Goal: Information Seeking & Learning: Learn about a topic

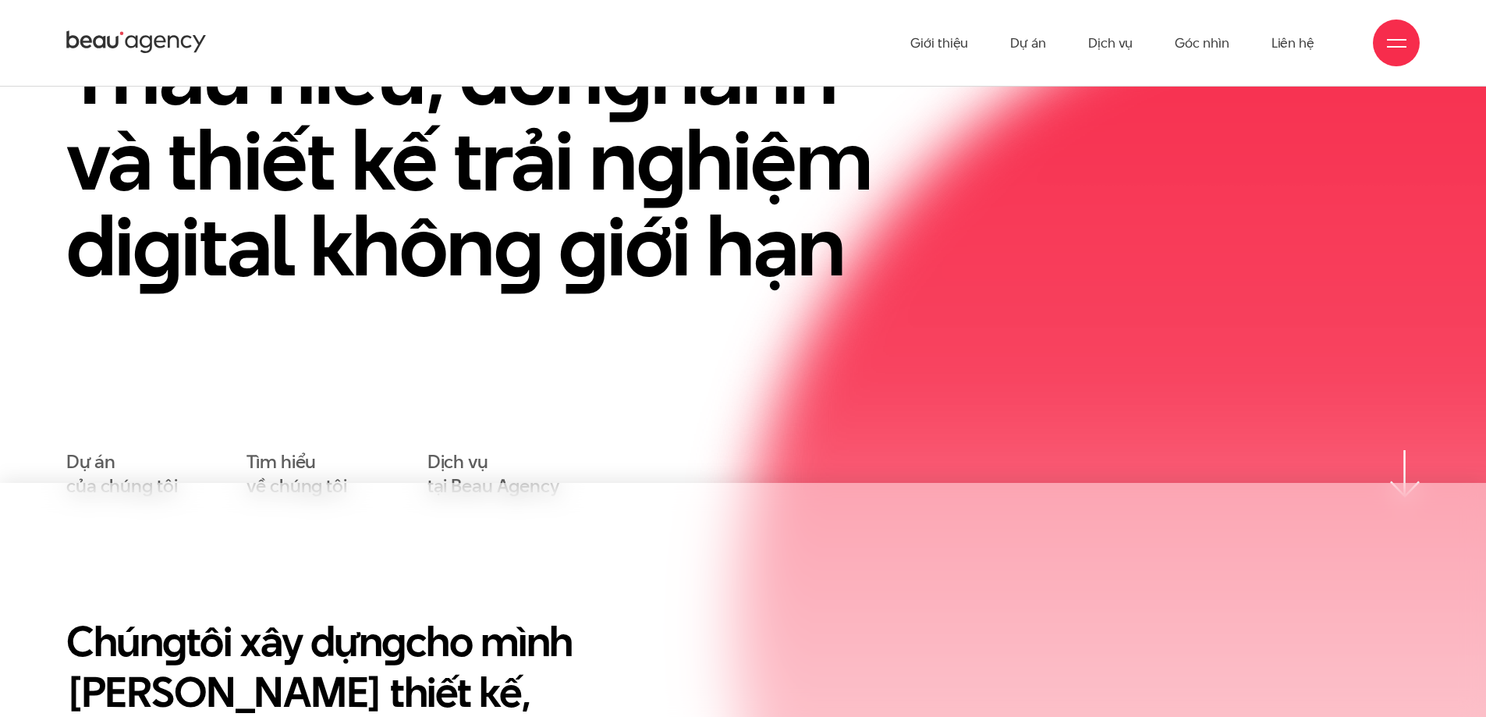
scroll to position [234, 0]
click at [1034, 51] on link "Dự án" at bounding box center [1028, 43] width 36 height 86
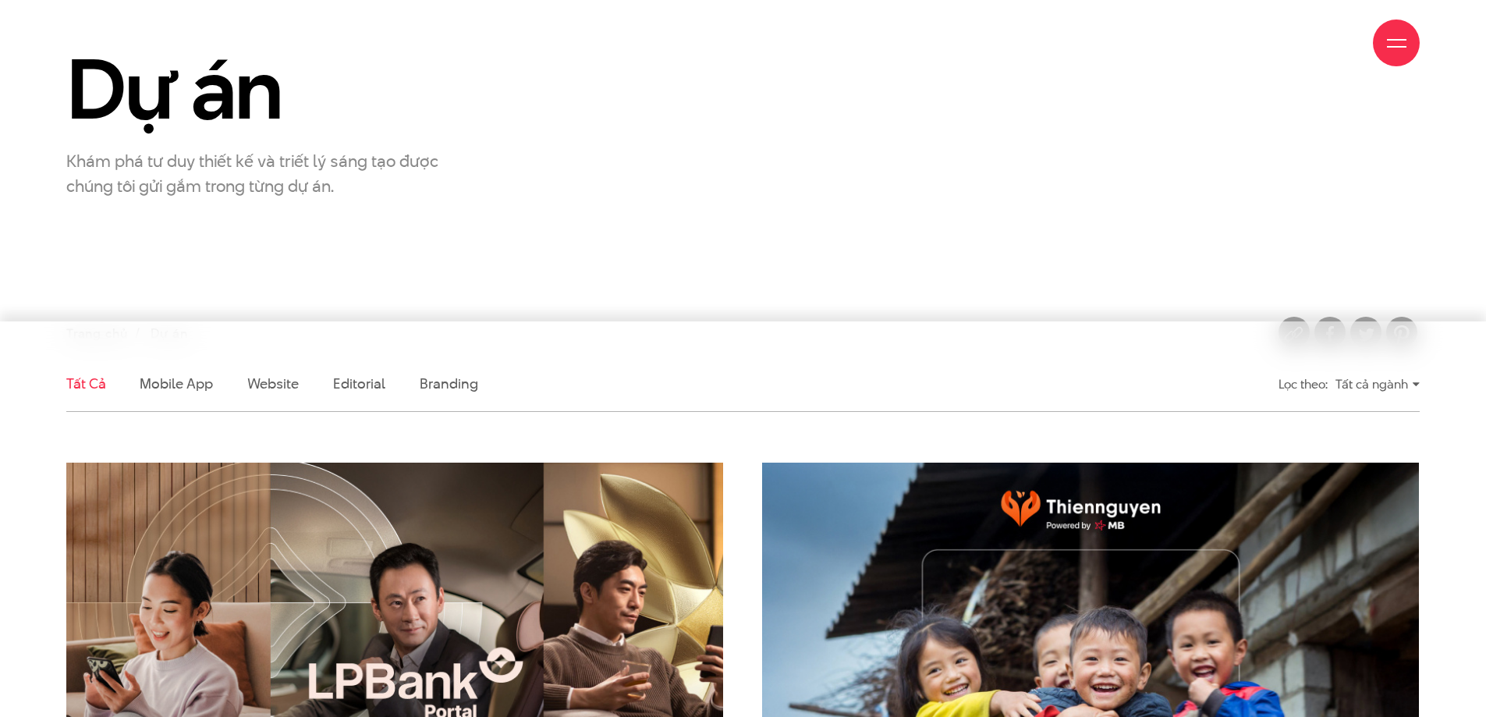
scroll to position [192, 0]
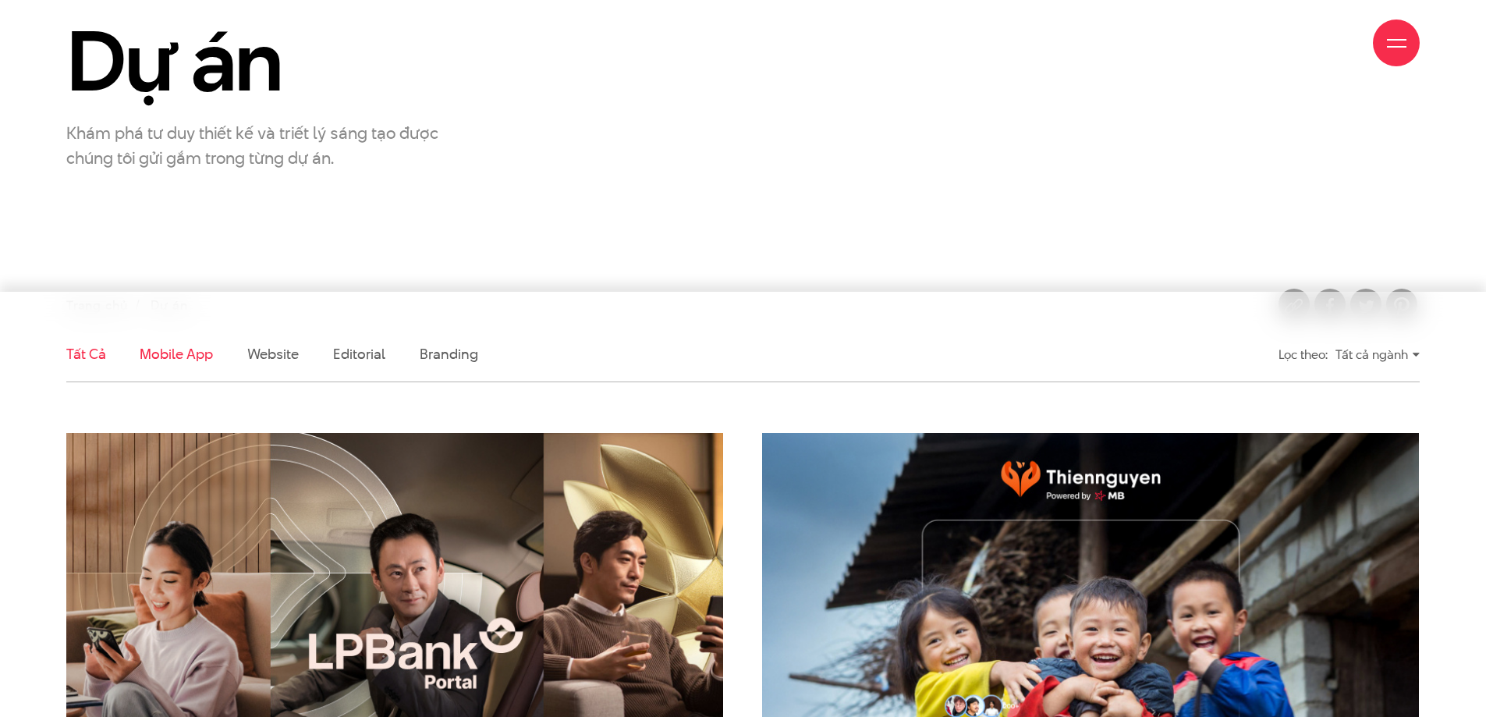
click at [168, 358] on link "Mobile app" at bounding box center [176, 354] width 73 height 20
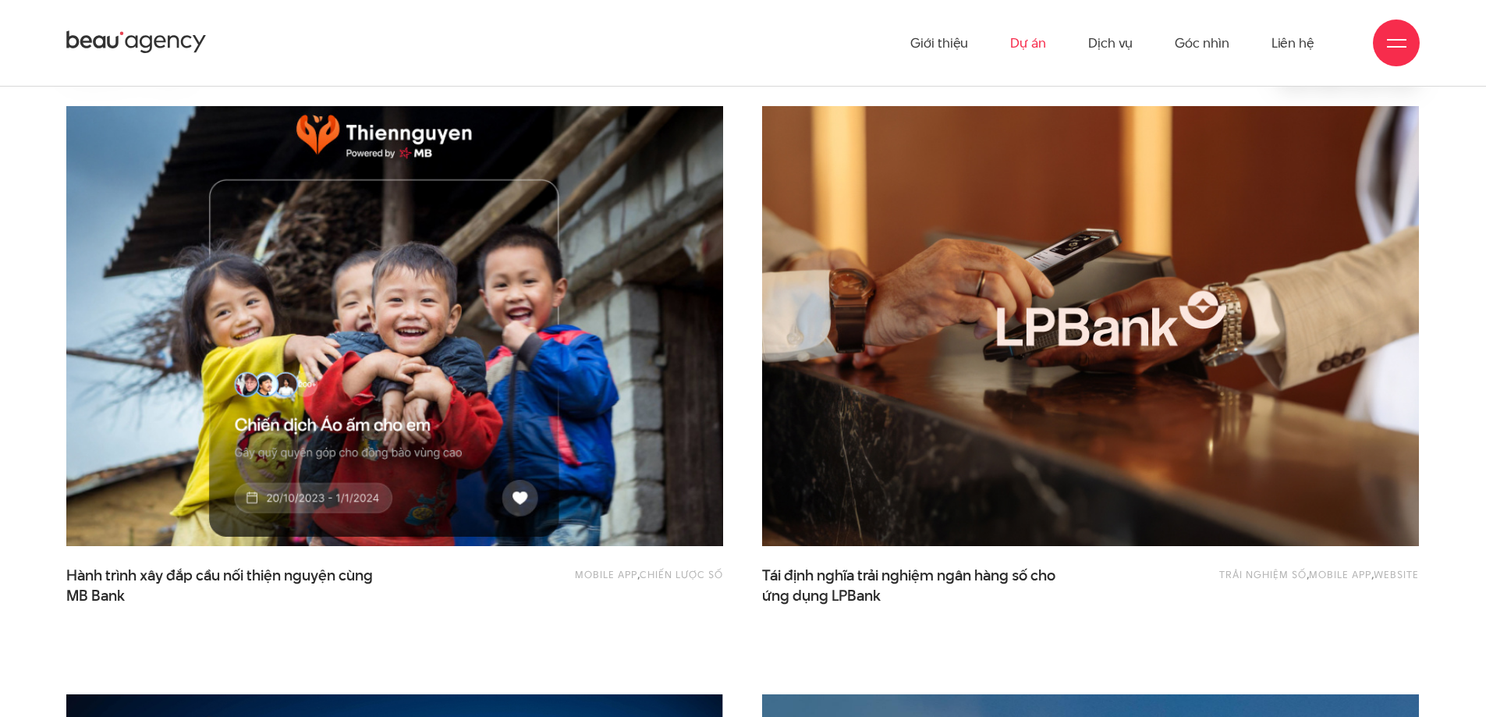
scroll to position [286, 0]
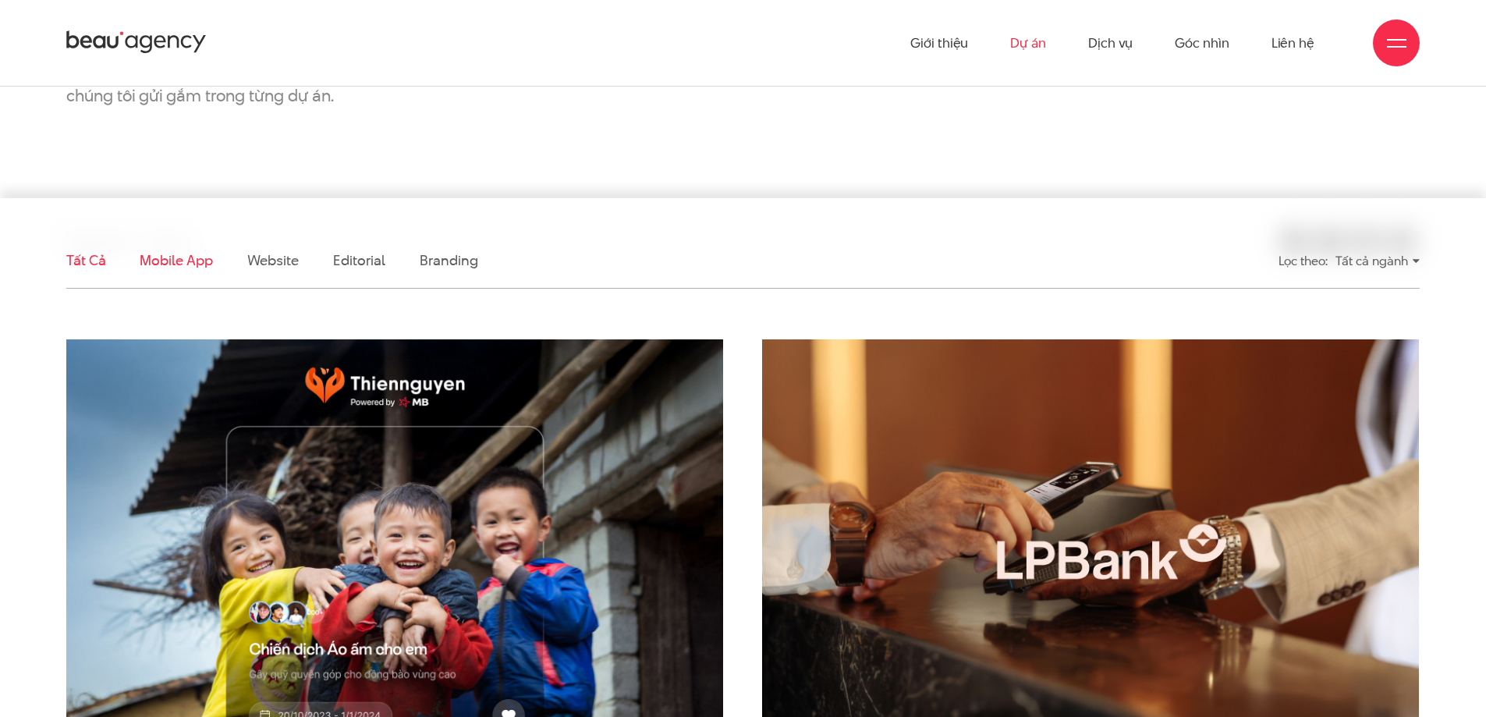
click at [95, 257] on link "Tất cả" at bounding box center [85, 260] width 39 height 20
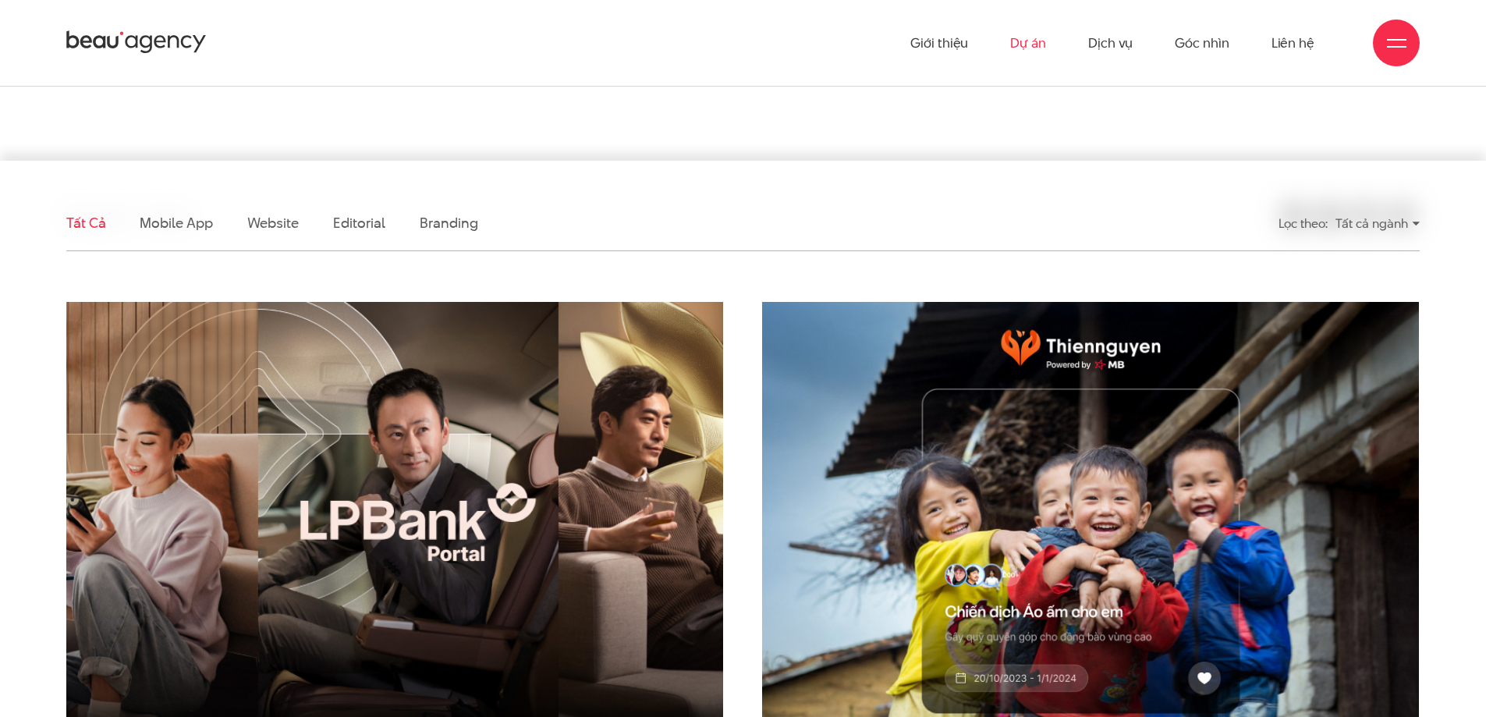
scroll to position [322, 0]
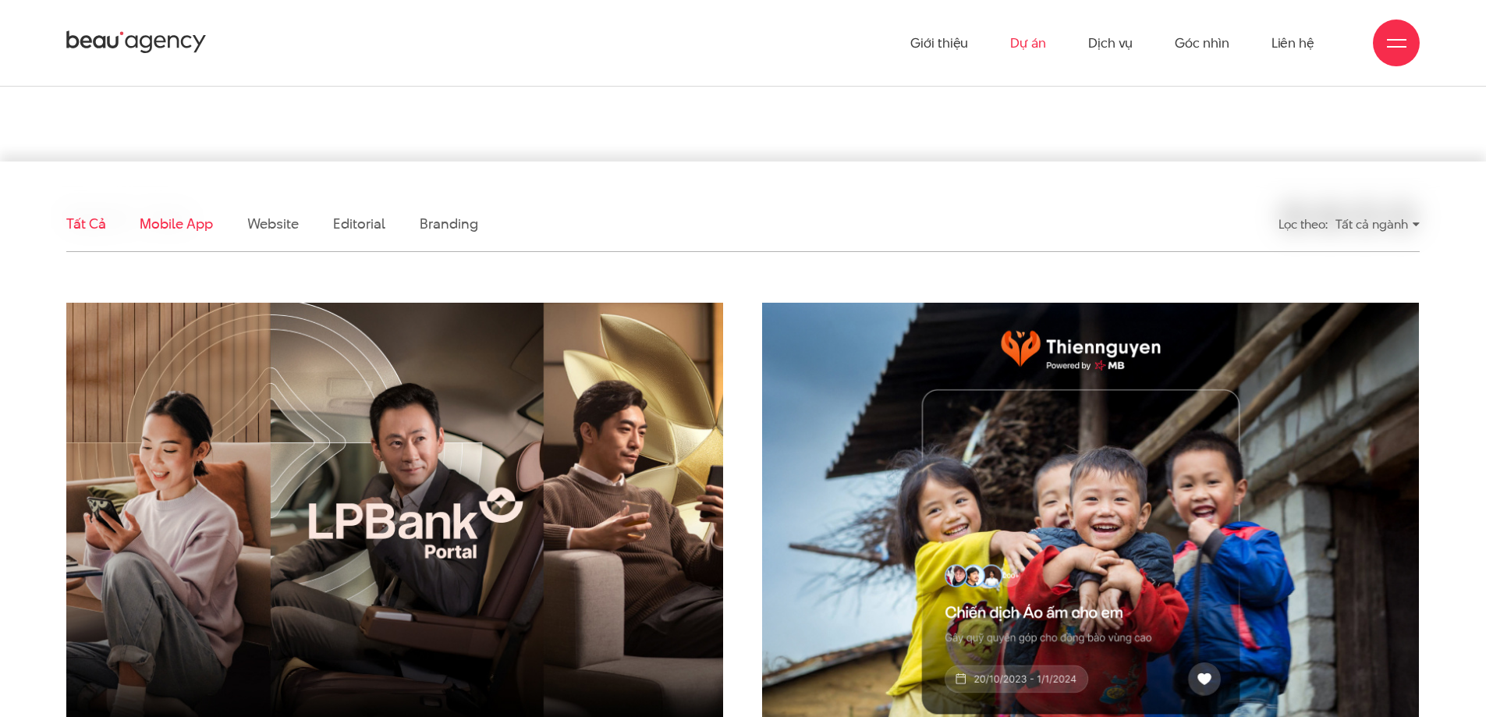
click at [185, 222] on link "Mobile app" at bounding box center [176, 224] width 73 height 20
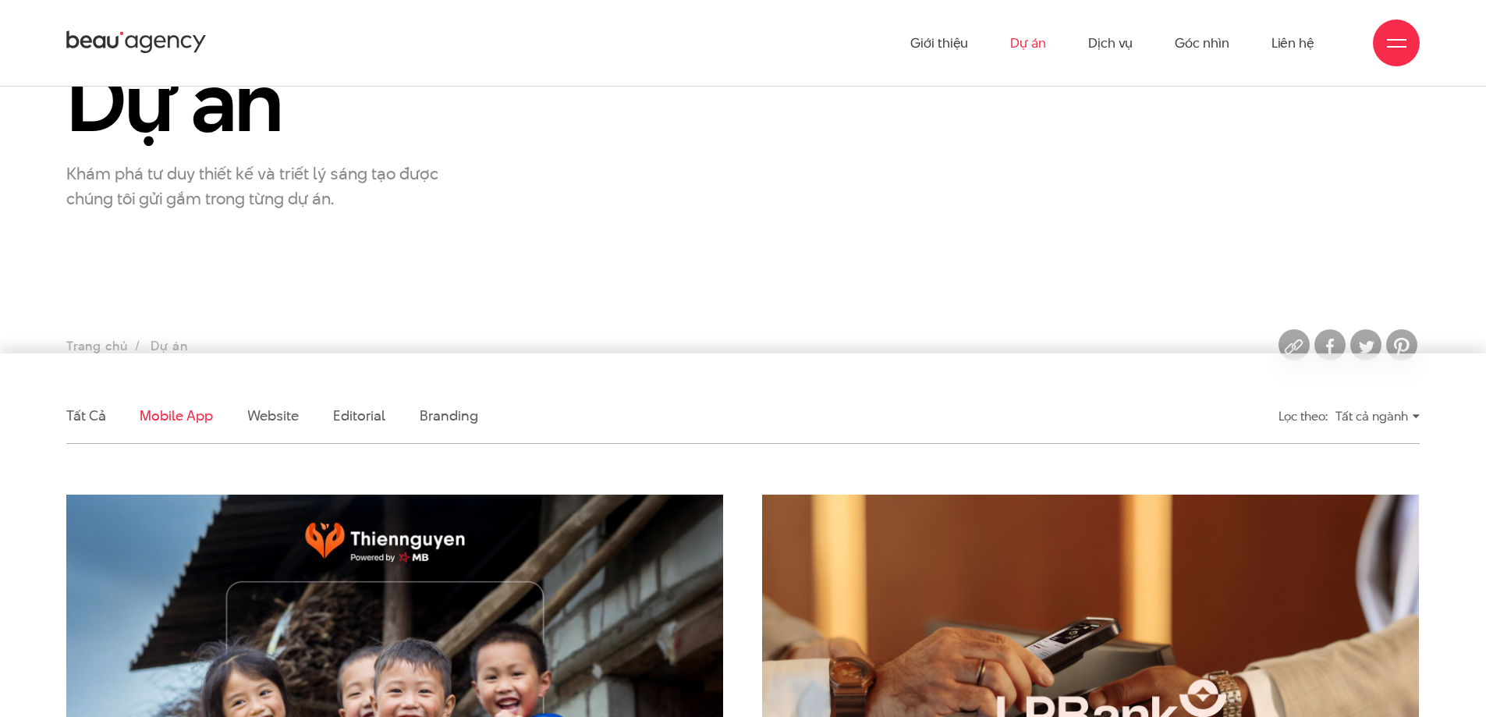
scroll to position [131, 0]
click at [275, 419] on link "Website" at bounding box center [272, 415] width 51 height 20
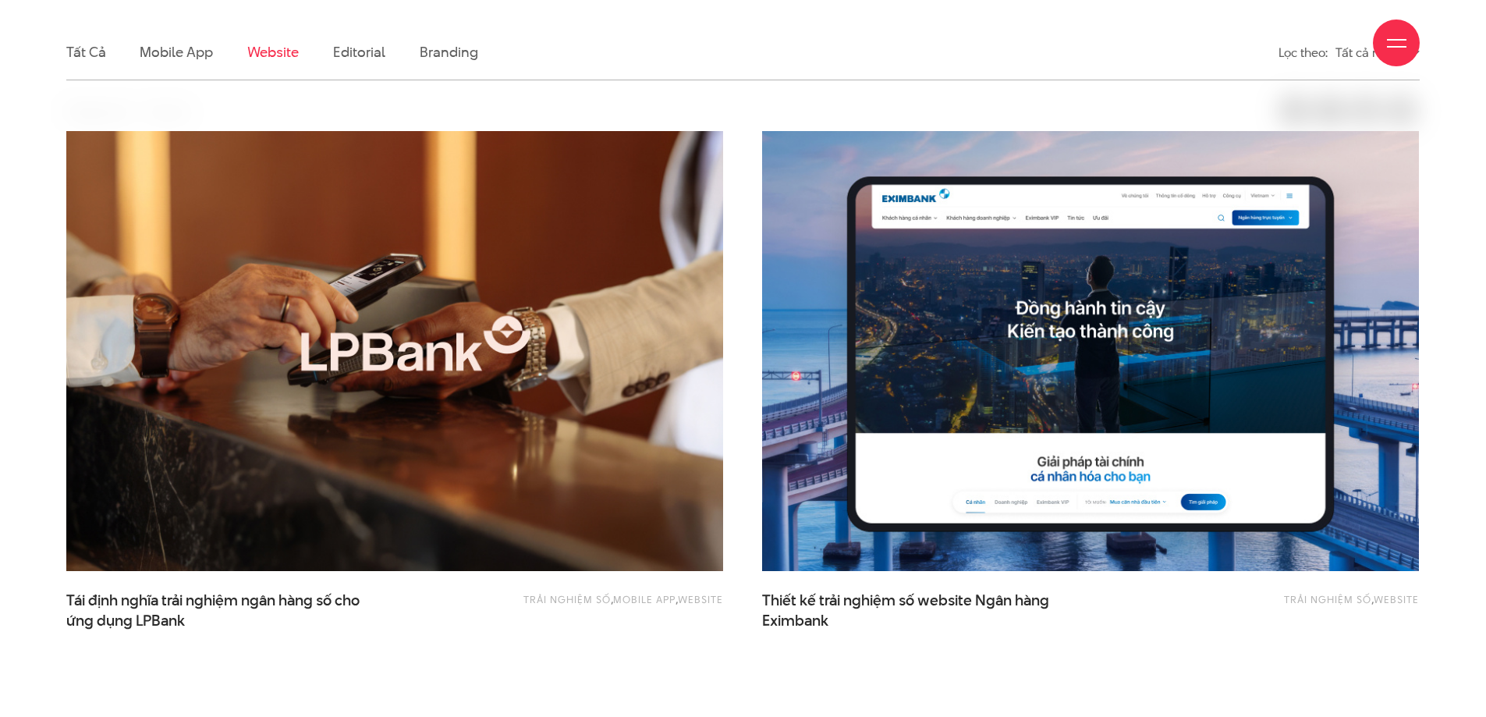
scroll to position [519, 0]
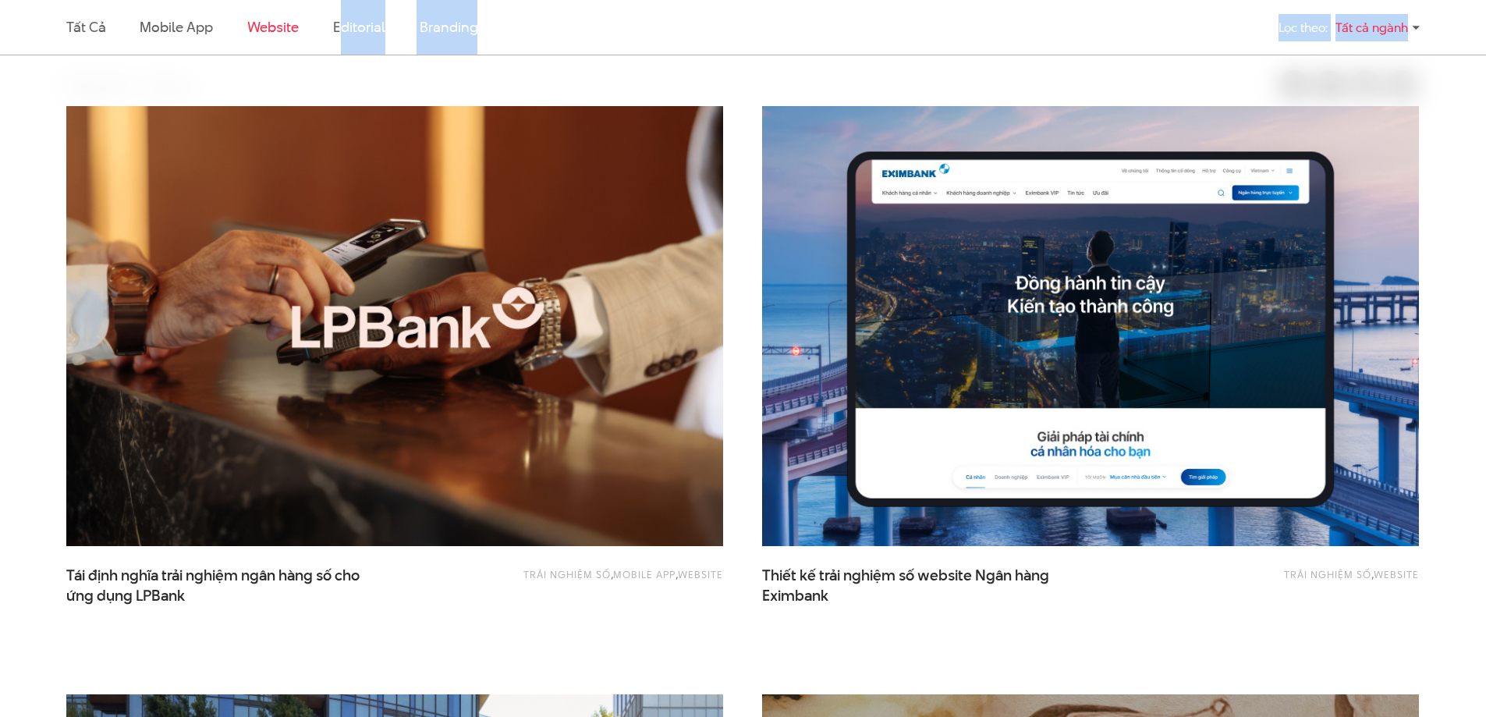
drag, startPoint x: 343, startPoint y: 37, endPoint x: 335, endPoint y: 151, distance: 113.4
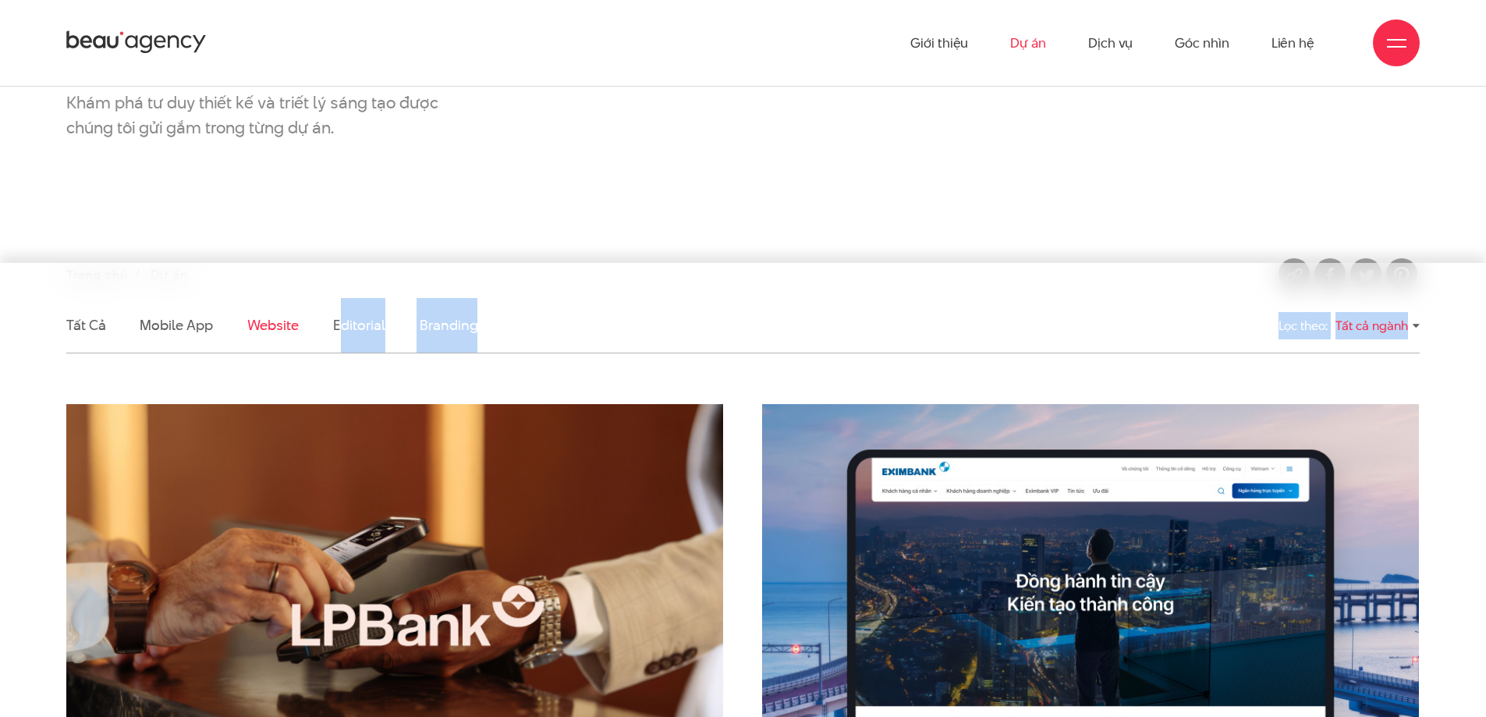
scroll to position [186, 0]
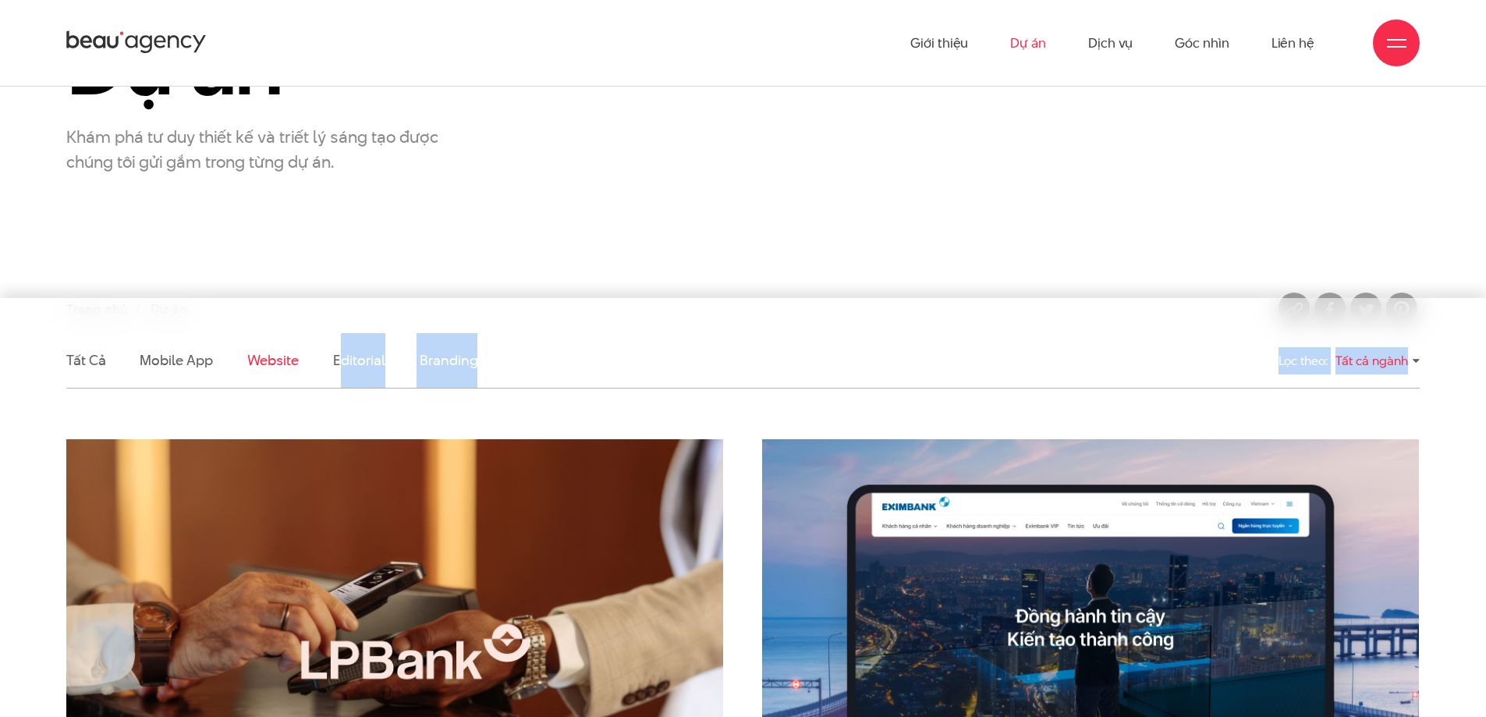
click at [619, 346] on ul "Tất cả Mobile app Website Editorial Branding" at bounding box center [569, 360] width 1006 height 55
click at [443, 353] on link "Branding" at bounding box center [449, 360] width 58 height 20
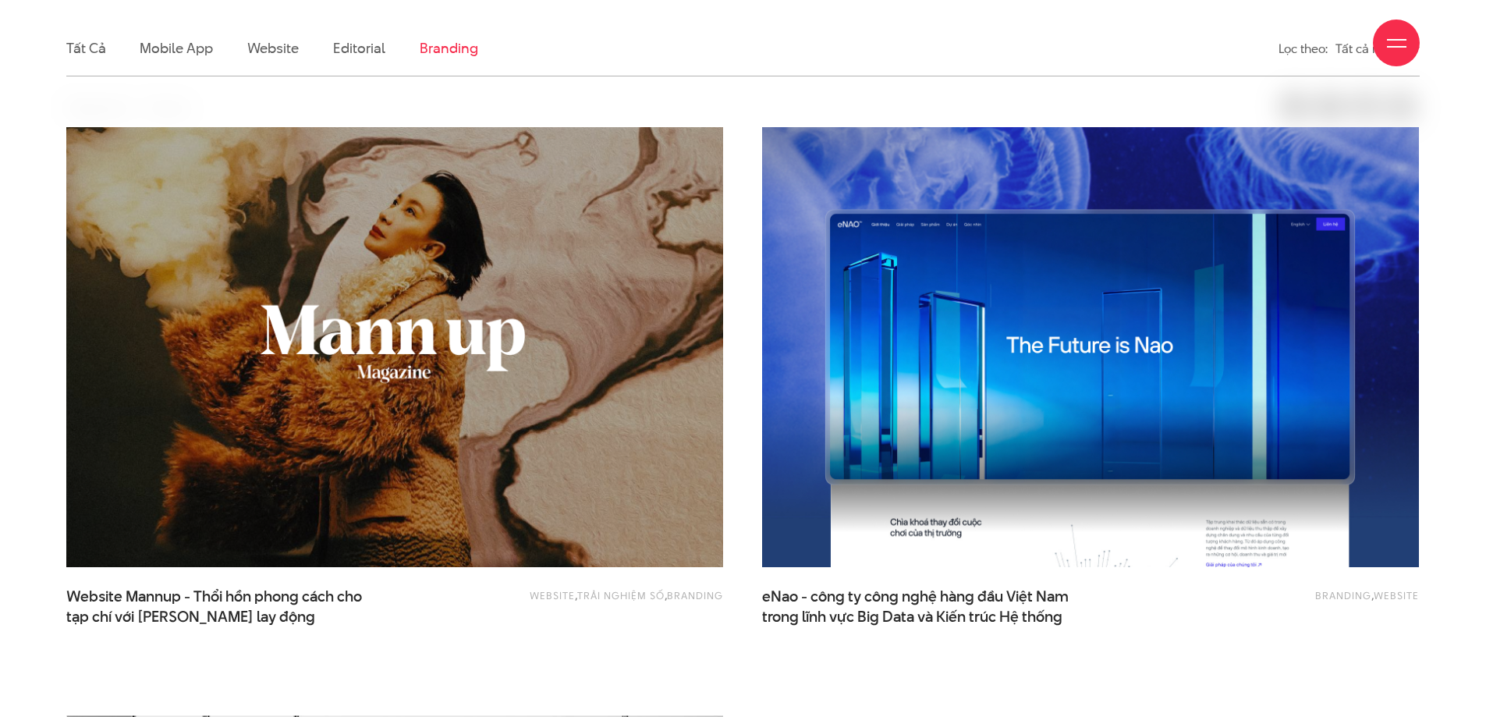
scroll to position [519, 0]
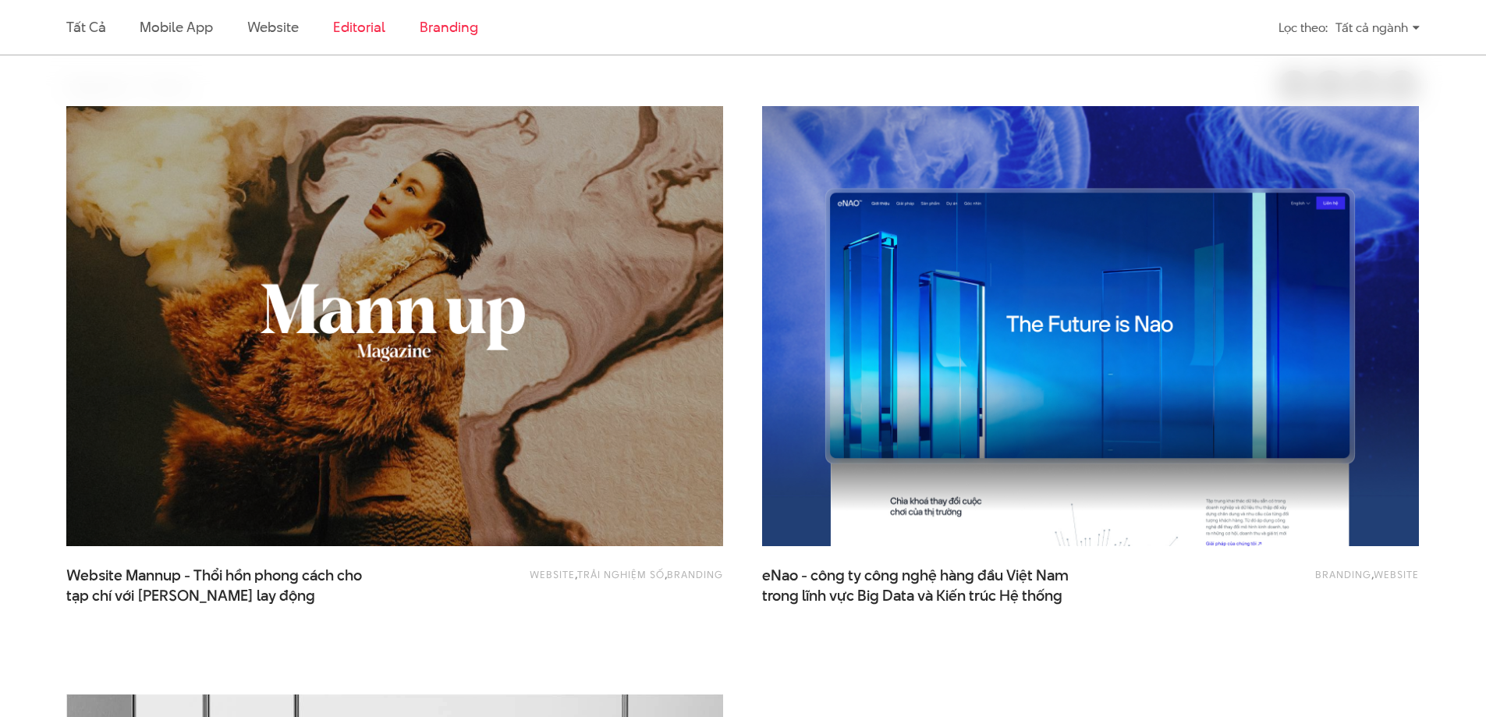
click at [341, 23] on link "Editorial" at bounding box center [359, 27] width 52 height 20
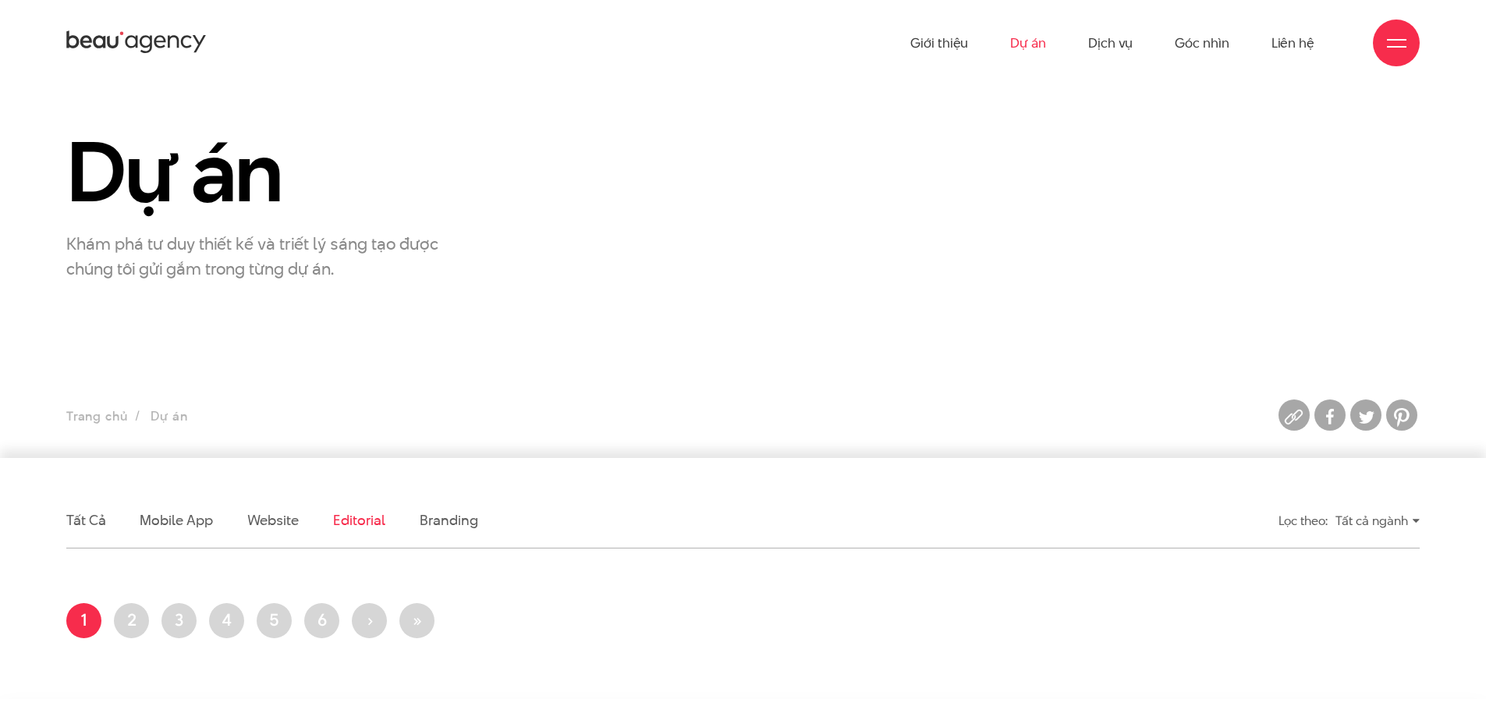
scroll to position [0, 0]
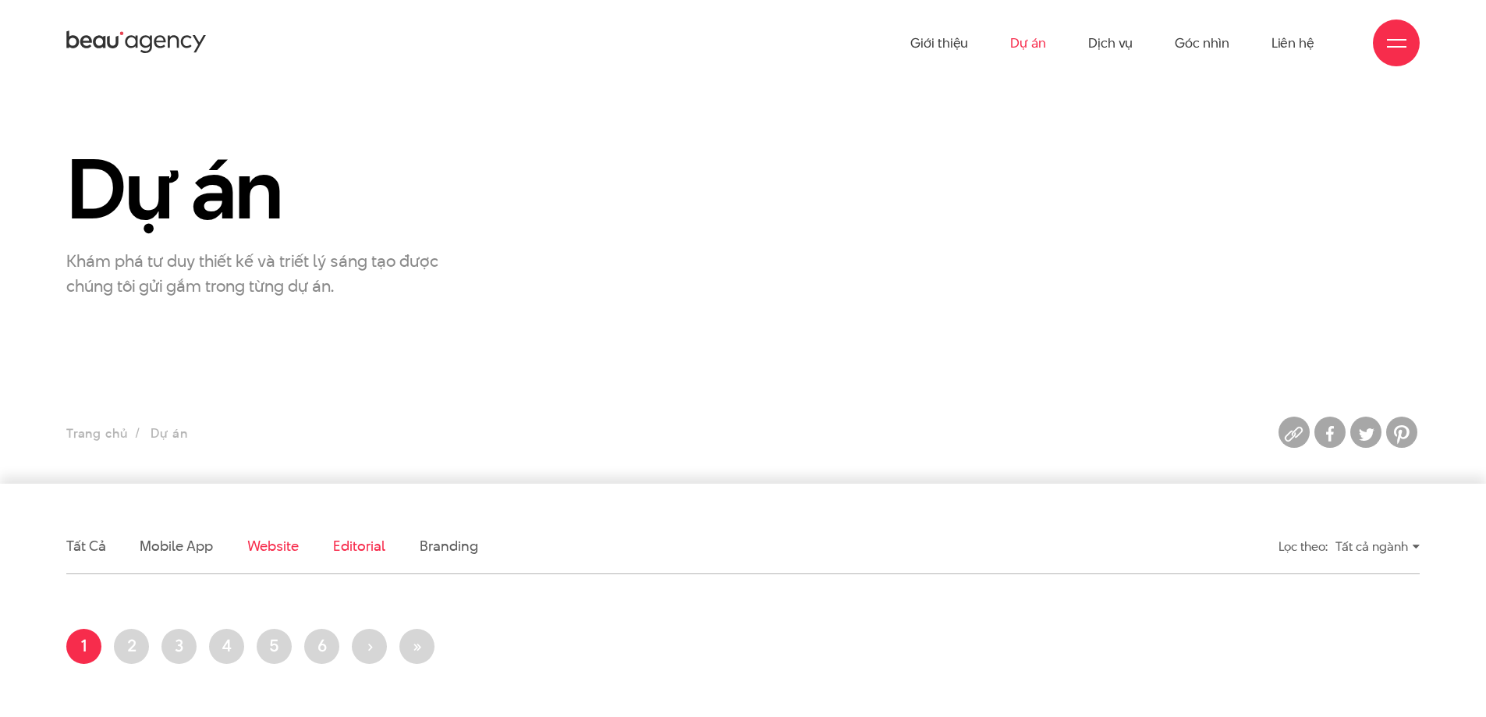
click at [275, 537] on link "Website" at bounding box center [272, 546] width 51 height 20
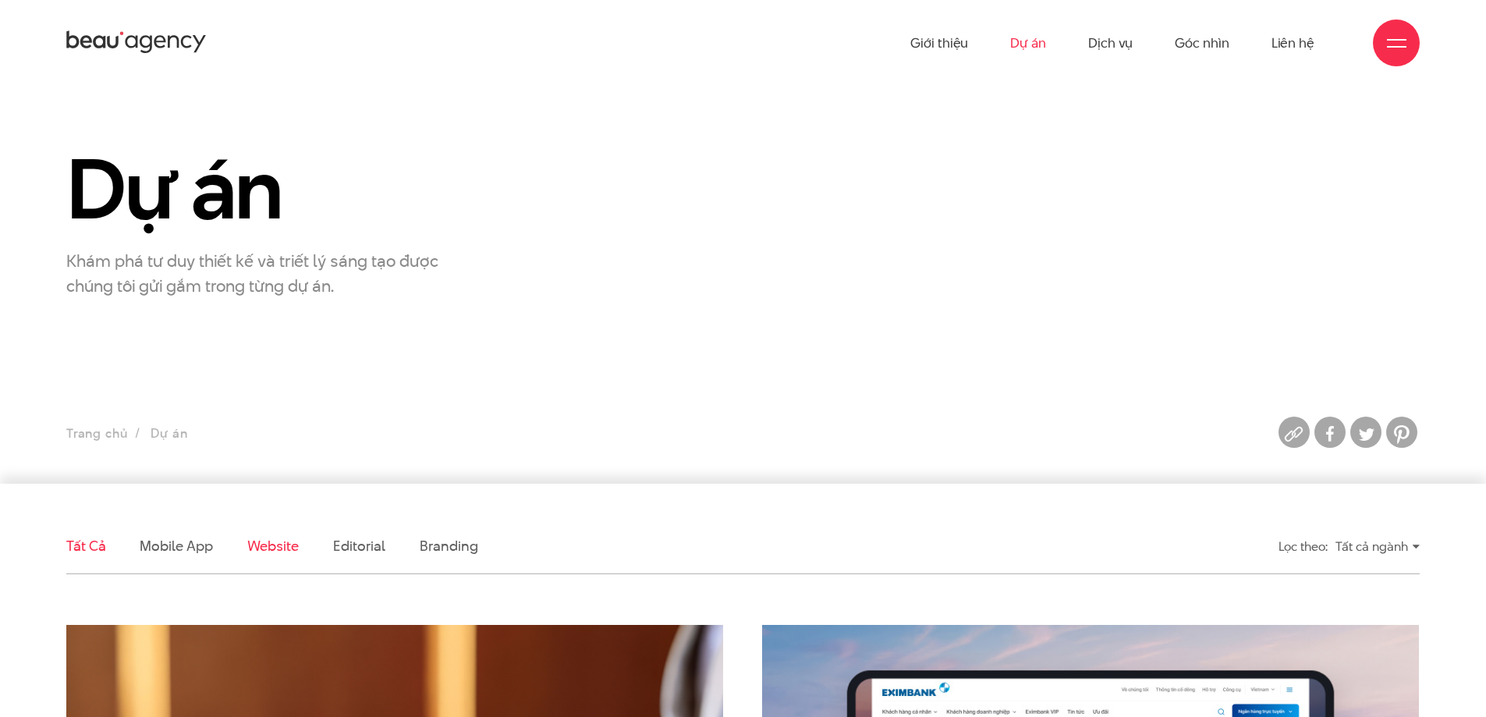
click at [95, 548] on link "Tất cả" at bounding box center [85, 546] width 39 height 20
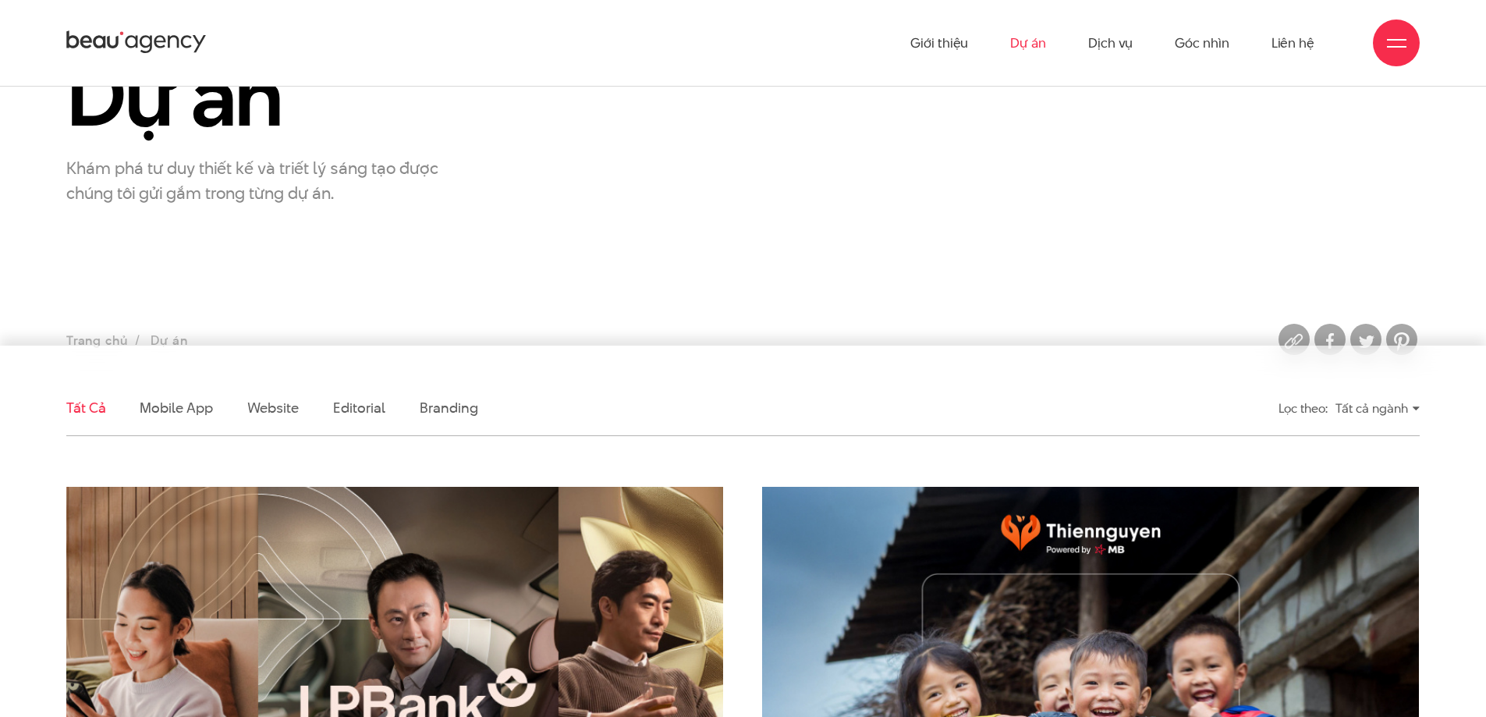
scroll to position [137, 0]
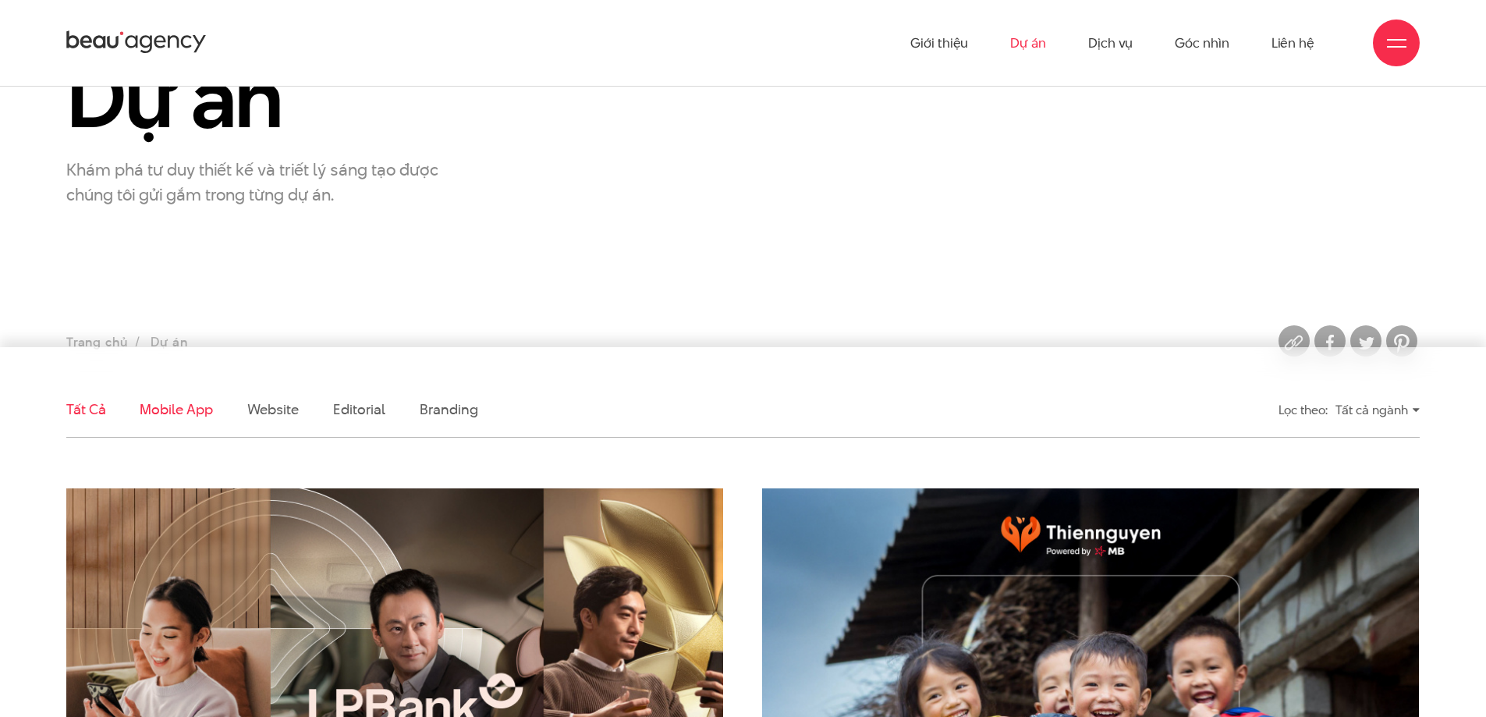
click at [200, 410] on link "Mobile app" at bounding box center [176, 409] width 73 height 20
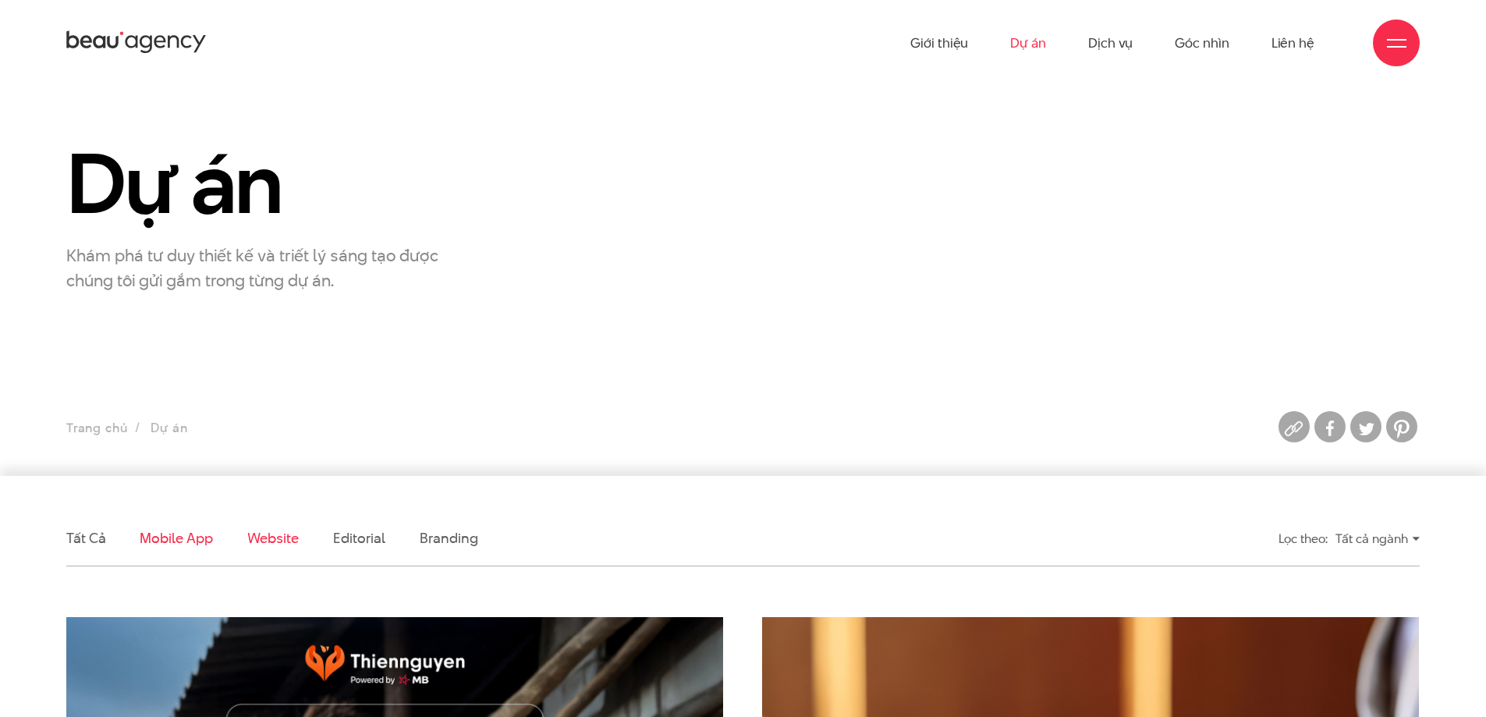
click at [284, 542] on link "Website" at bounding box center [272, 538] width 51 height 20
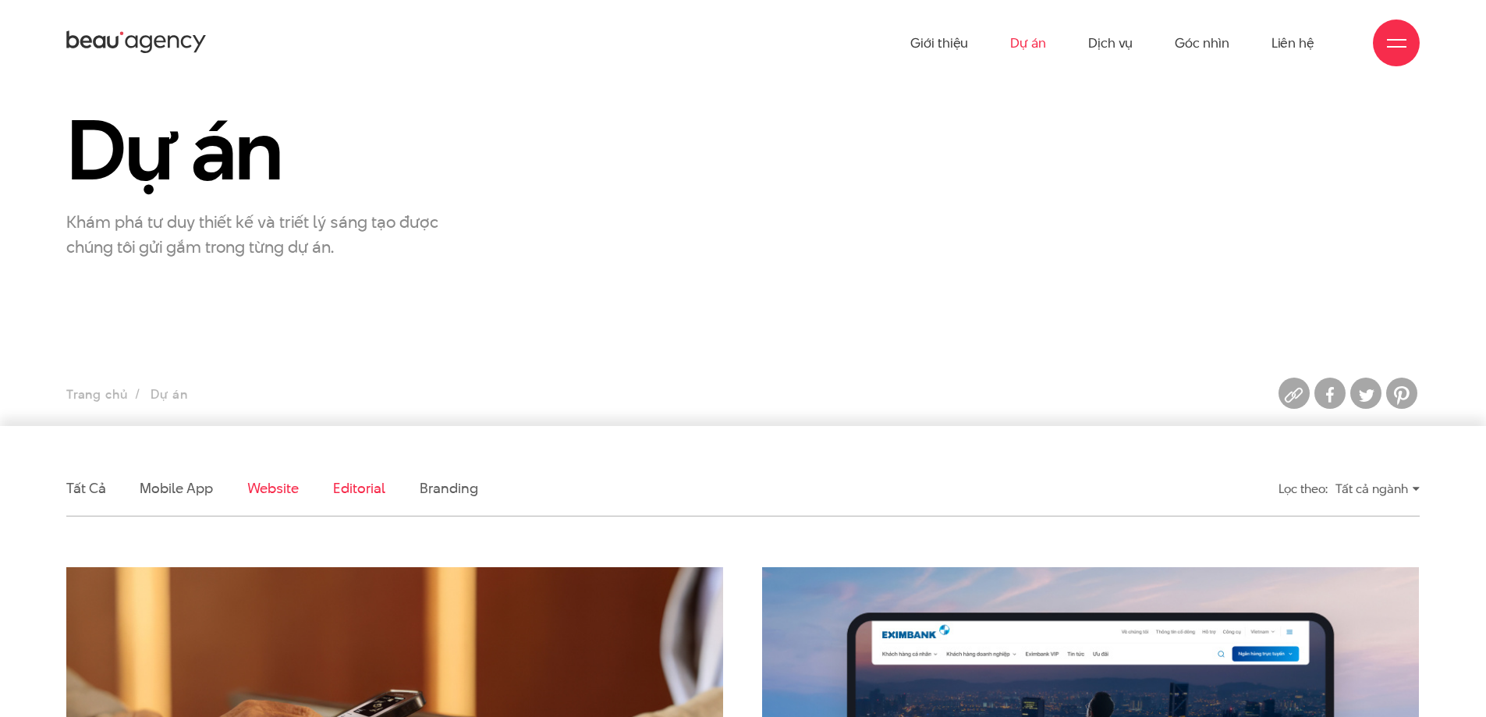
click at [349, 488] on link "Editorial" at bounding box center [359, 488] width 52 height 20
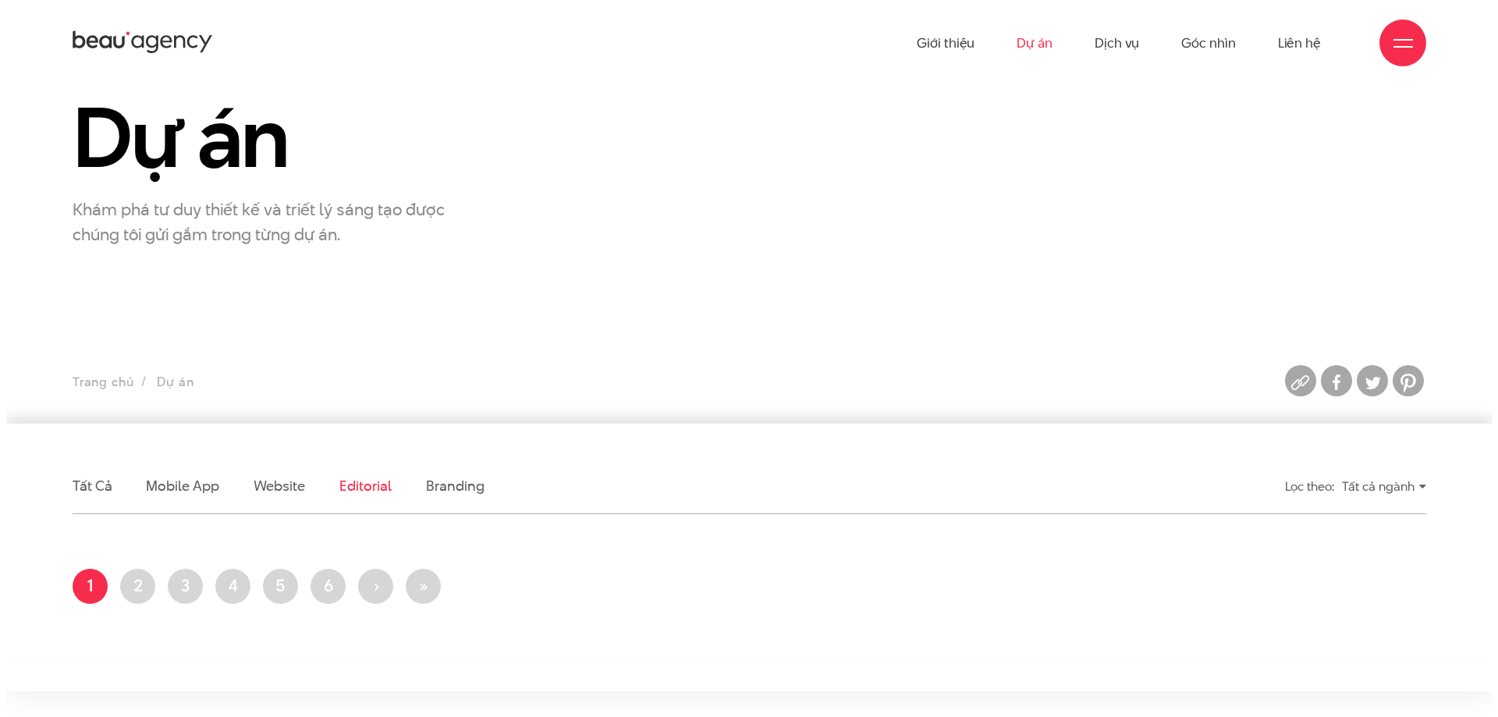
scroll to position [0, 0]
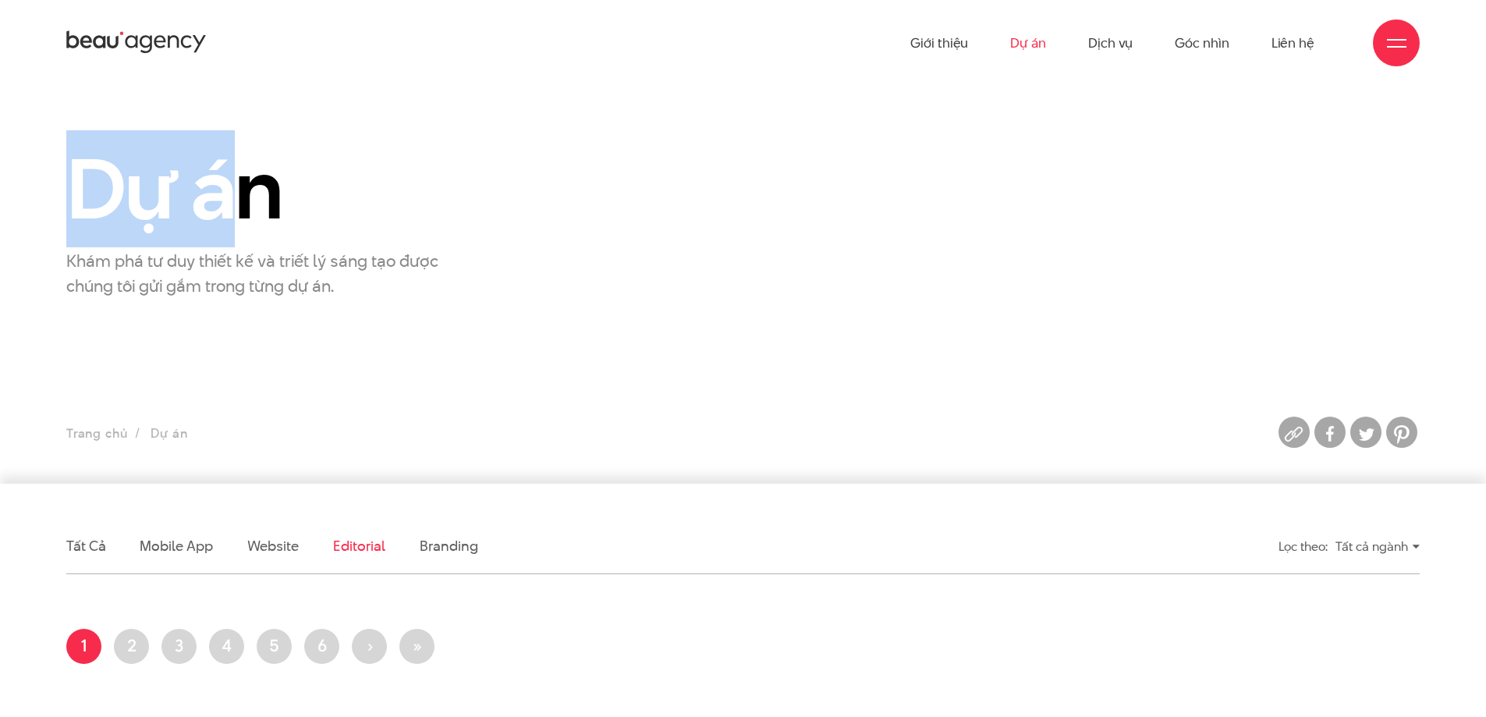
drag, startPoint x: 214, startPoint y: 203, endPoint x: 89, endPoint y: 222, distance: 126.3
click at [89, 222] on h1 "Dự án" at bounding box center [278, 189] width 425 height 90
drag, startPoint x: 84, startPoint y: 220, endPoint x: 332, endPoint y: 204, distance: 248.6
click at [332, 204] on h1 "Dự án" at bounding box center [278, 189] width 425 height 90
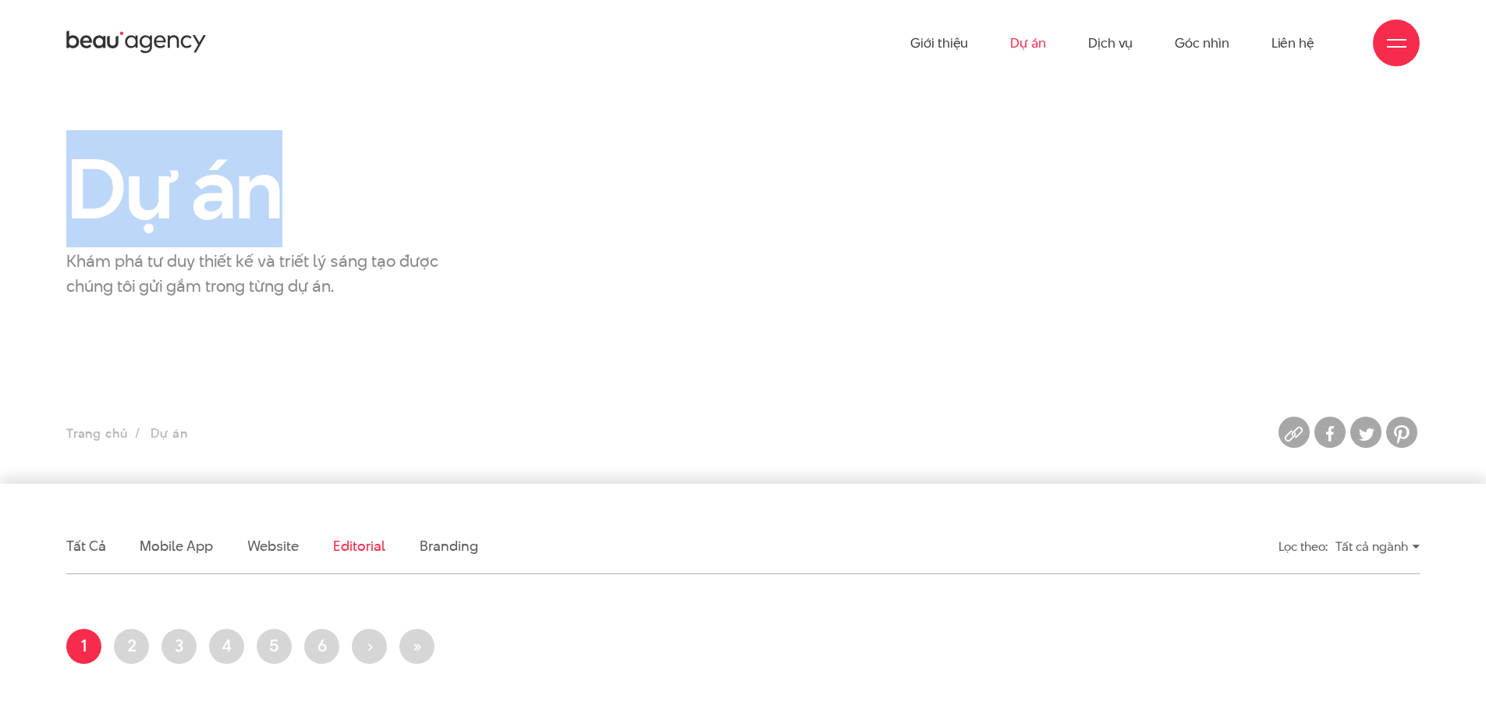
click at [332, 204] on h1 "Dự án" at bounding box center [278, 189] width 425 height 90
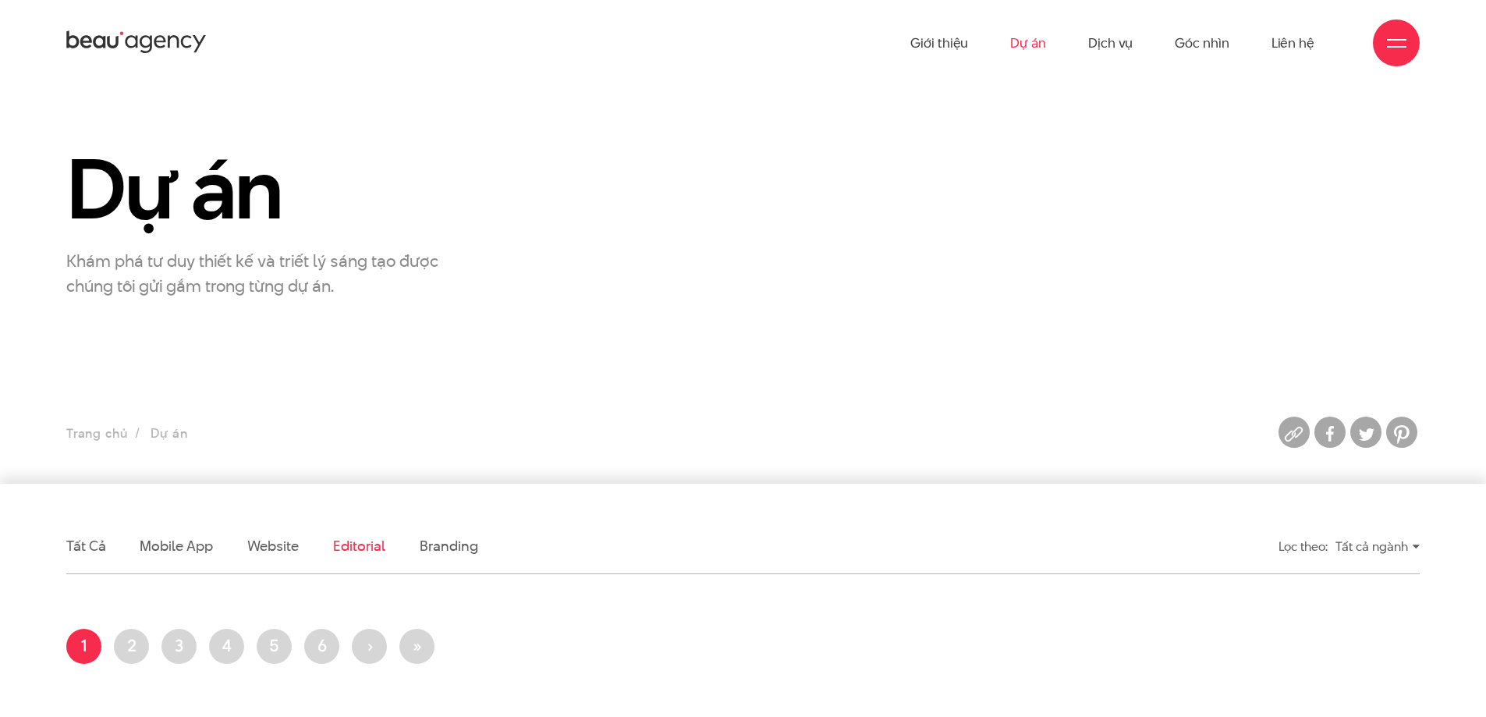
click at [1410, 41] on div at bounding box center [1396, 43] width 47 height 47
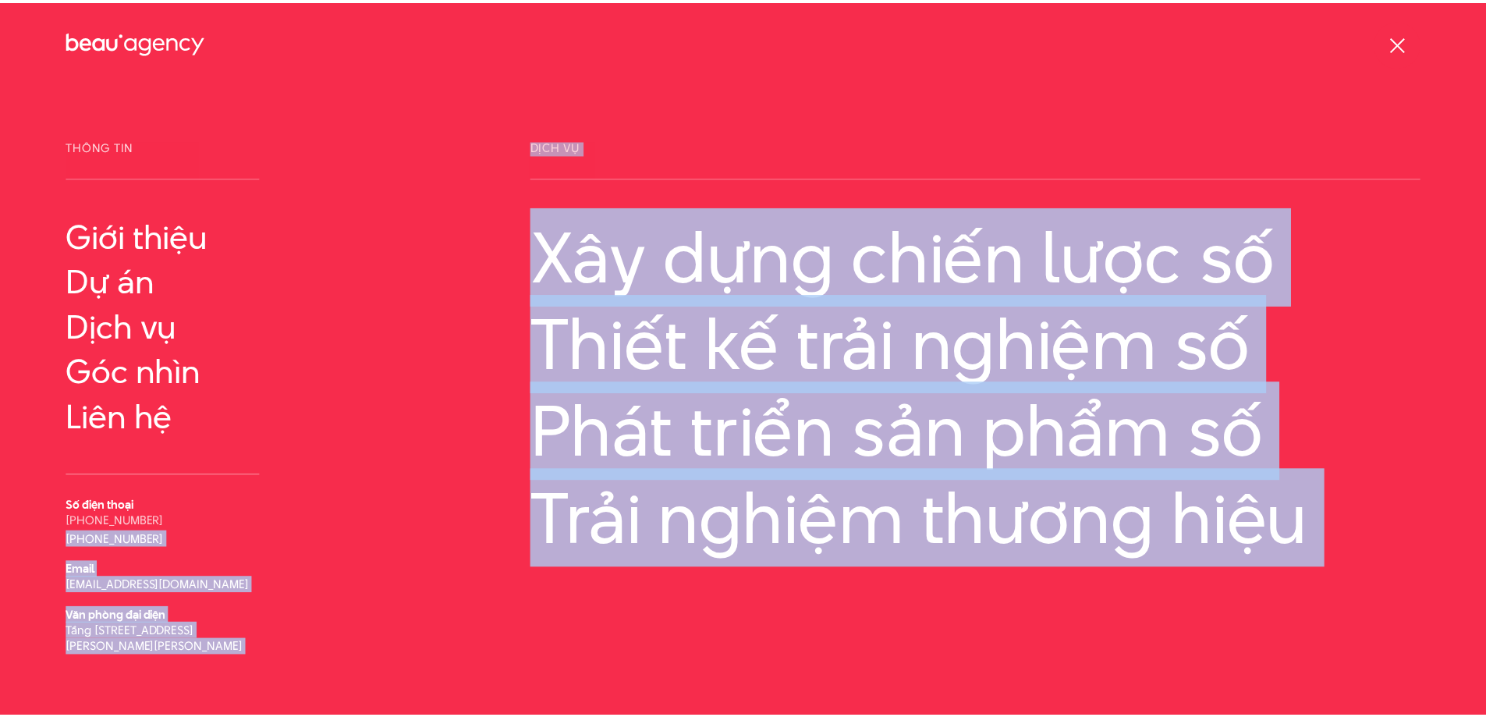
scroll to position [15, 0]
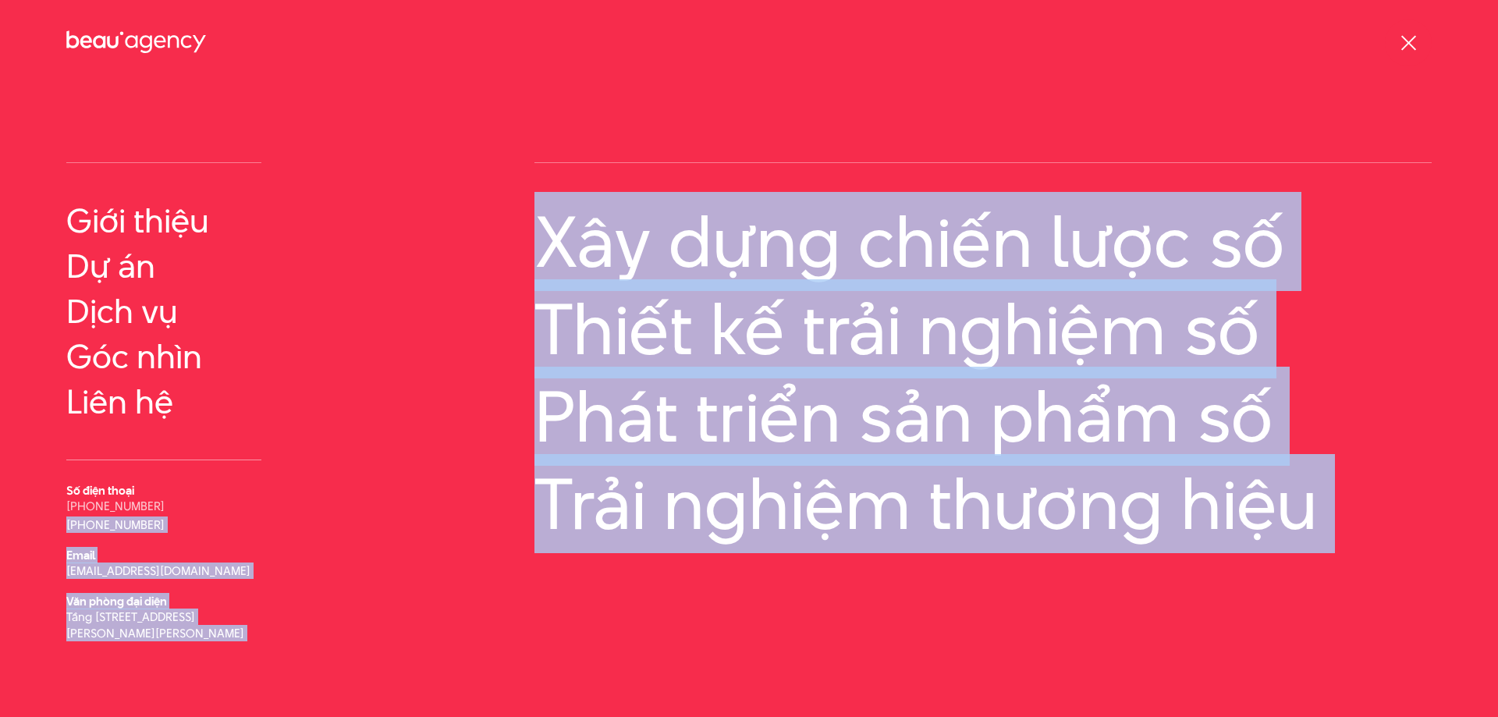
drag, startPoint x: 54, startPoint y: 532, endPoint x: 263, endPoint y: 667, distance: 248.8
click at [263, 667] on div "Thông tin Giới thiệu Dự án Số điện thoại Email" at bounding box center [749, 402] width 1498 height 553
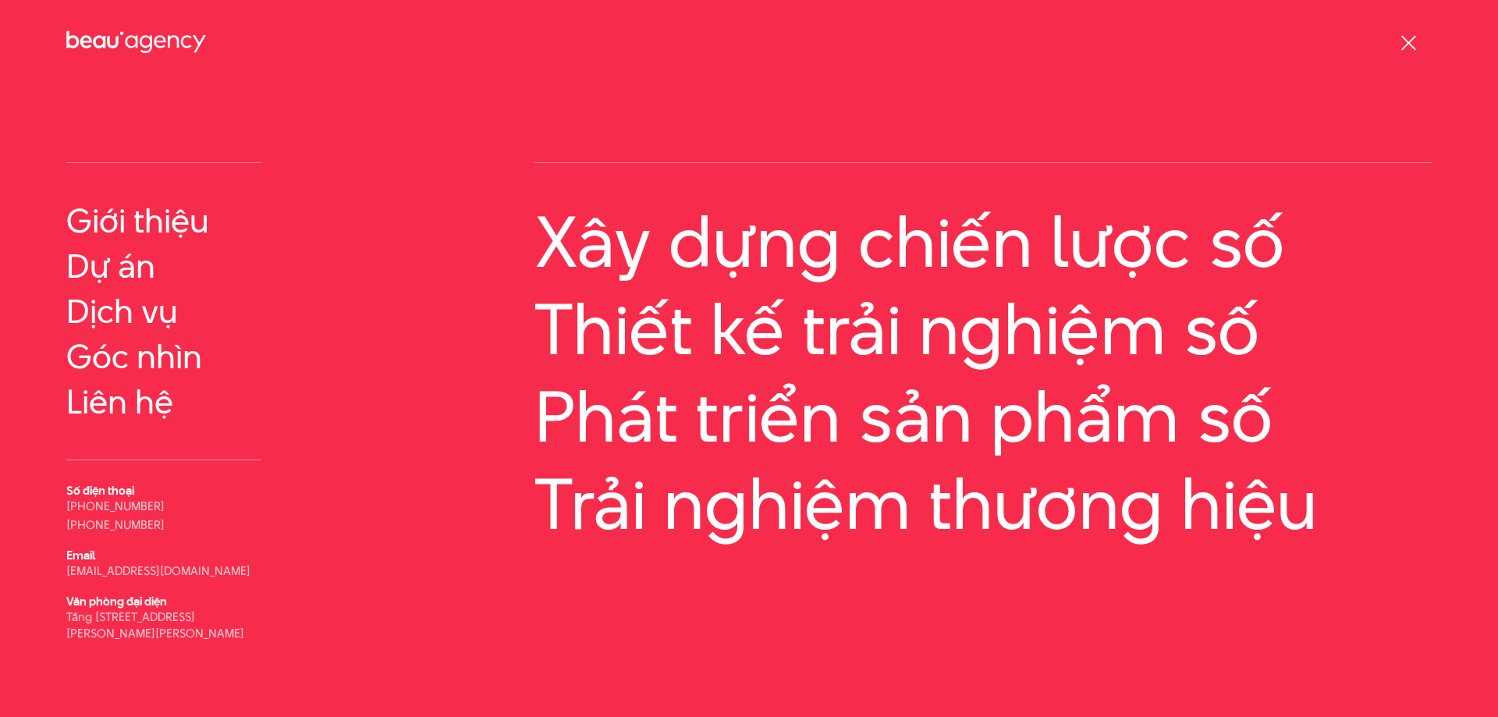
click at [231, 683] on div "Thông tin Giới thiệu Dự án Email Email" at bounding box center [749, 416] width 1498 height 553
drag, startPoint x: 33, startPoint y: 570, endPoint x: 203, endPoint y: 637, distance: 182.8
click at [203, 637] on div "Thông tin Giới thiệu Dự án Số điện thoại Email" at bounding box center [749, 402] width 1498 height 553
click at [1409, 37] on div at bounding box center [1409, 44] width 20 height 20
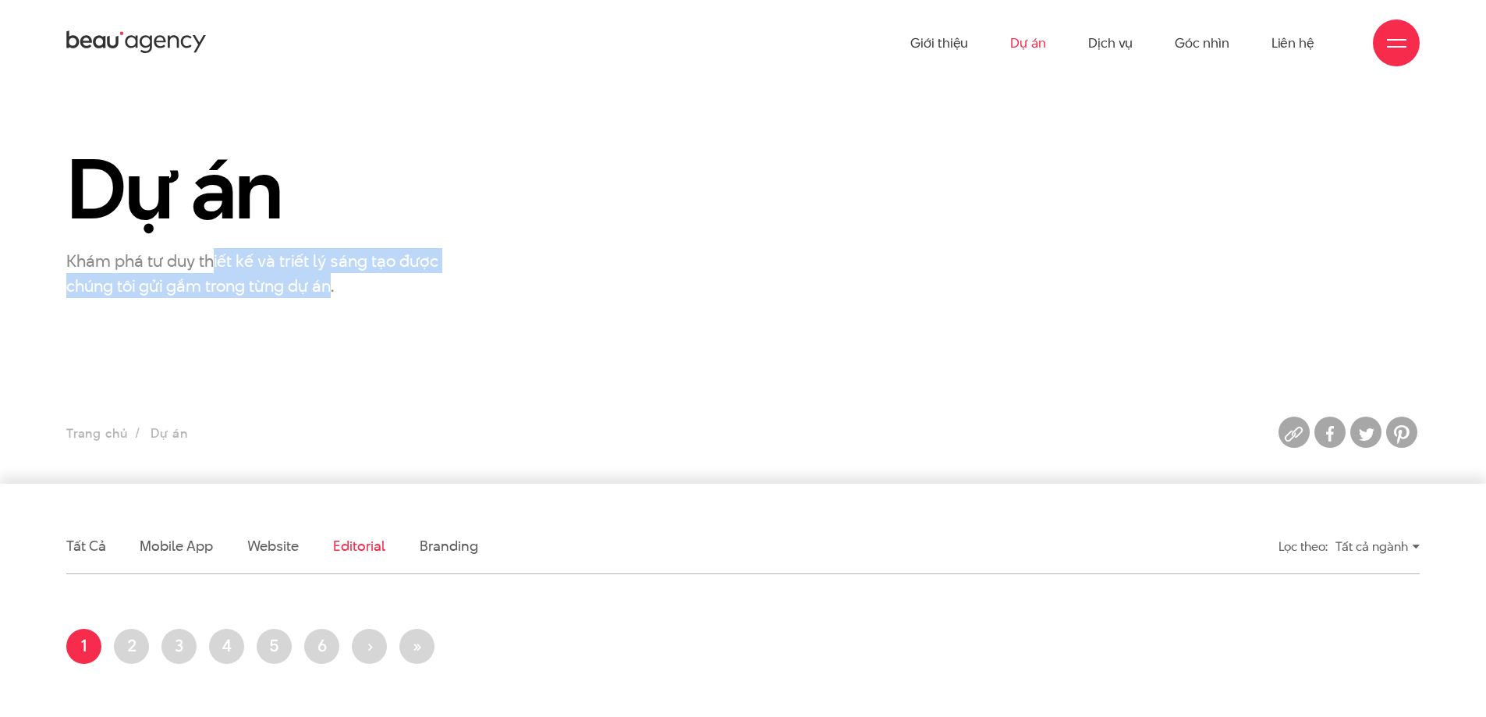
drag, startPoint x: 213, startPoint y: 266, endPoint x: 330, endPoint y: 275, distance: 117.4
click at [330, 275] on p "Khám phá tư duy thiết kế và triết lý sáng tạo được chúng tôi gửi gắm trong từng…" at bounding box center [261, 273] width 390 height 50
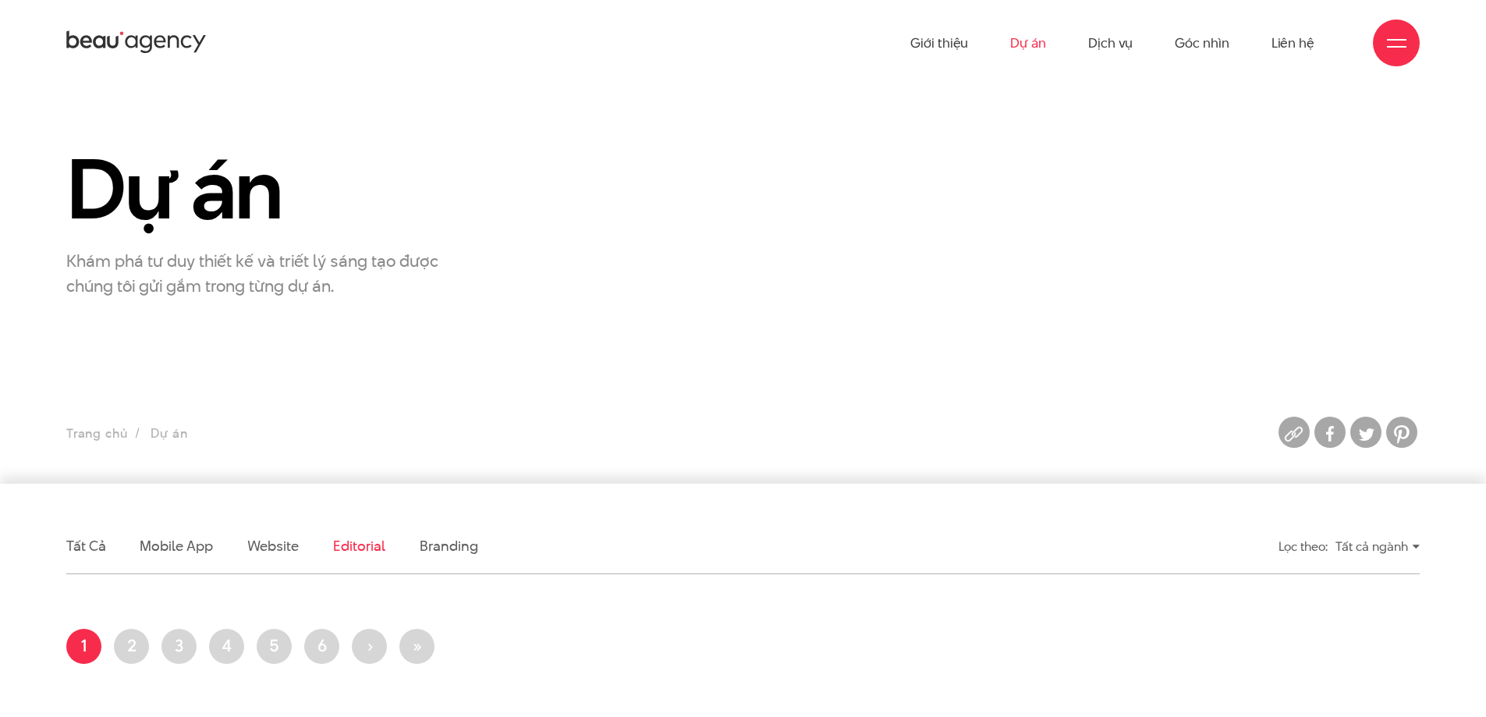
click at [689, 313] on section "Dự án Khám phá tư duy thiết kế và triết lý sáng tạo được chúng tôi gửi gắm tron…" at bounding box center [743, 285] width 1486 height 398
click at [1165, 265] on div "Dự án Khám phá tư duy thiết kế và triết lý sáng tạo được chúng tôi gửi gắm tron…" at bounding box center [743, 221] width 1392 height 154
click at [1213, 220] on div "Dự án Khám phá tư duy thiết kế và triết lý sáng tạo được chúng tôi gửi gắm tron…" at bounding box center [743, 221] width 1392 height 154
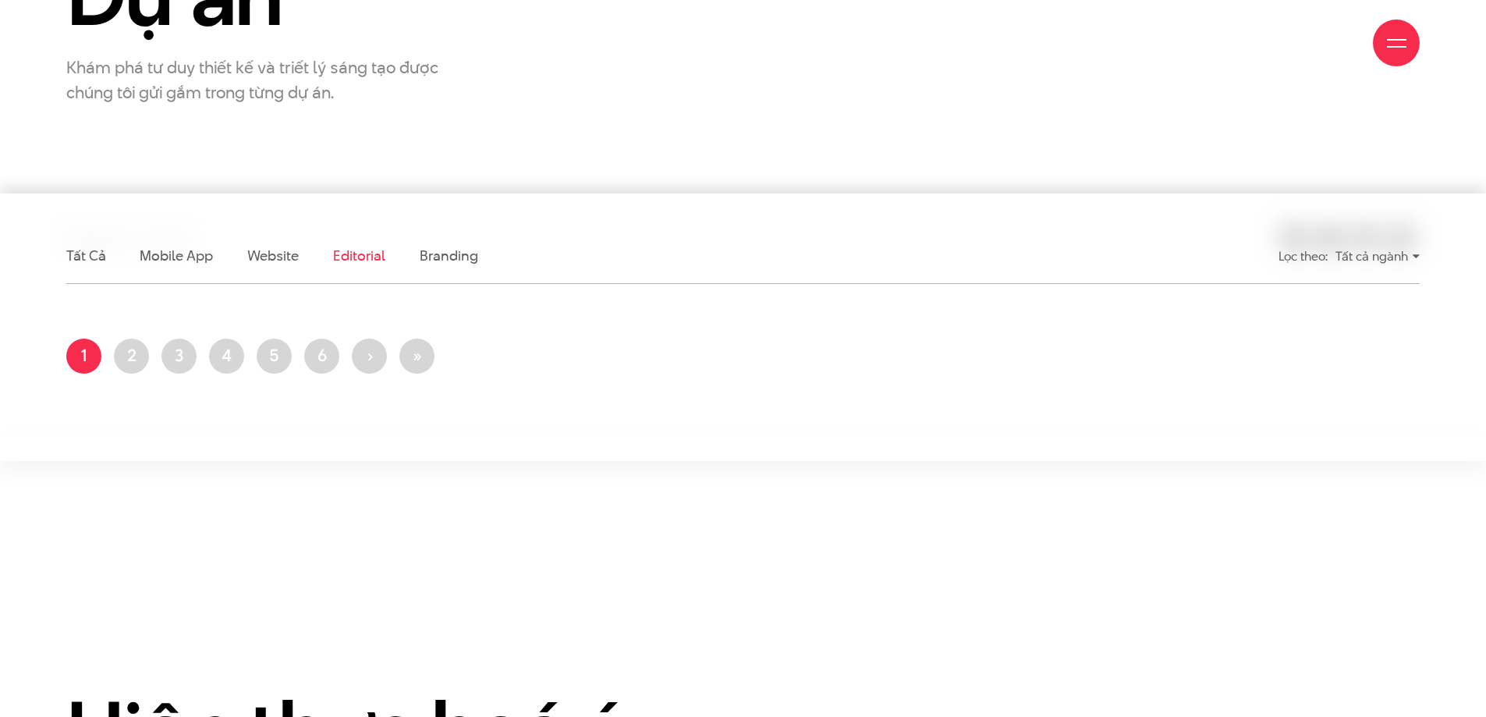
scroll to position [289, 0]
click at [984, 414] on section "Tất cả Mobile app Website Editorial Branding Lọc theo: Tất cả ngành Tất cả ngàn…" at bounding box center [743, 328] width 1486 height 268
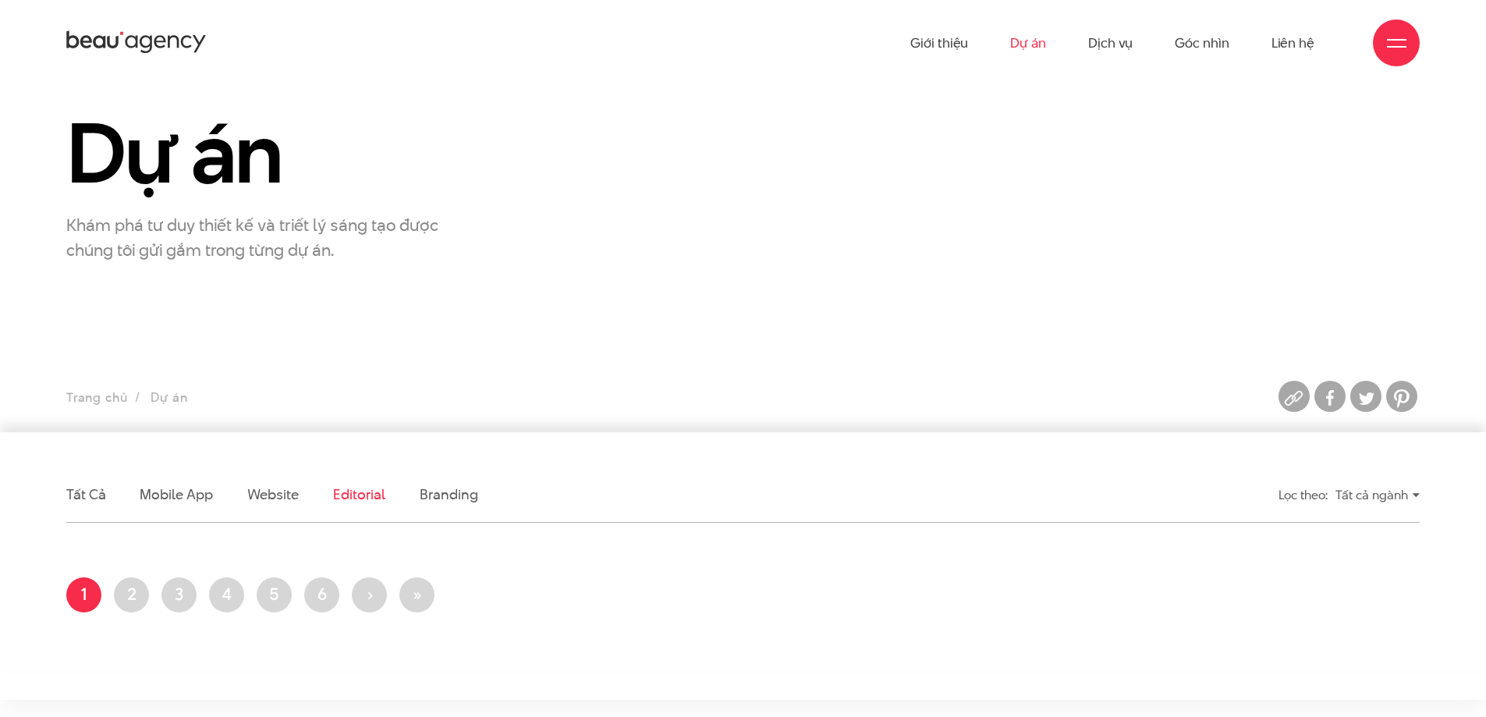
scroll to position [48, 0]
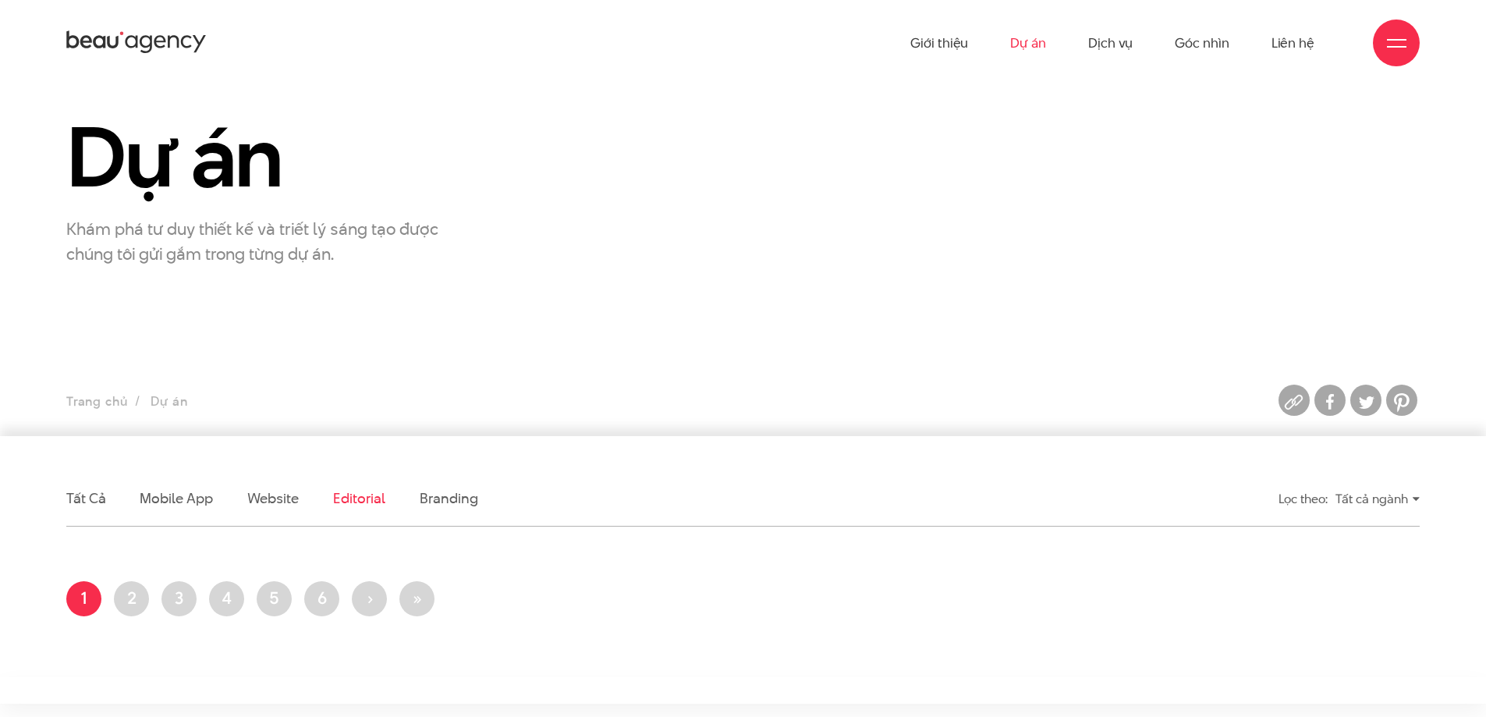
click at [1047, 350] on section "Dự án Khám phá tư duy thiết kế và triết lý sáng tạo được chúng tôi gửi gắm tron…" at bounding box center [743, 253] width 1486 height 398
click at [581, 280] on section "Dự án Khám phá tư duy thiết kế và triết lý sáng tạo được chúng tôi gửi gắm tron…" at bounding box center [743, 253] width 1486 height 398
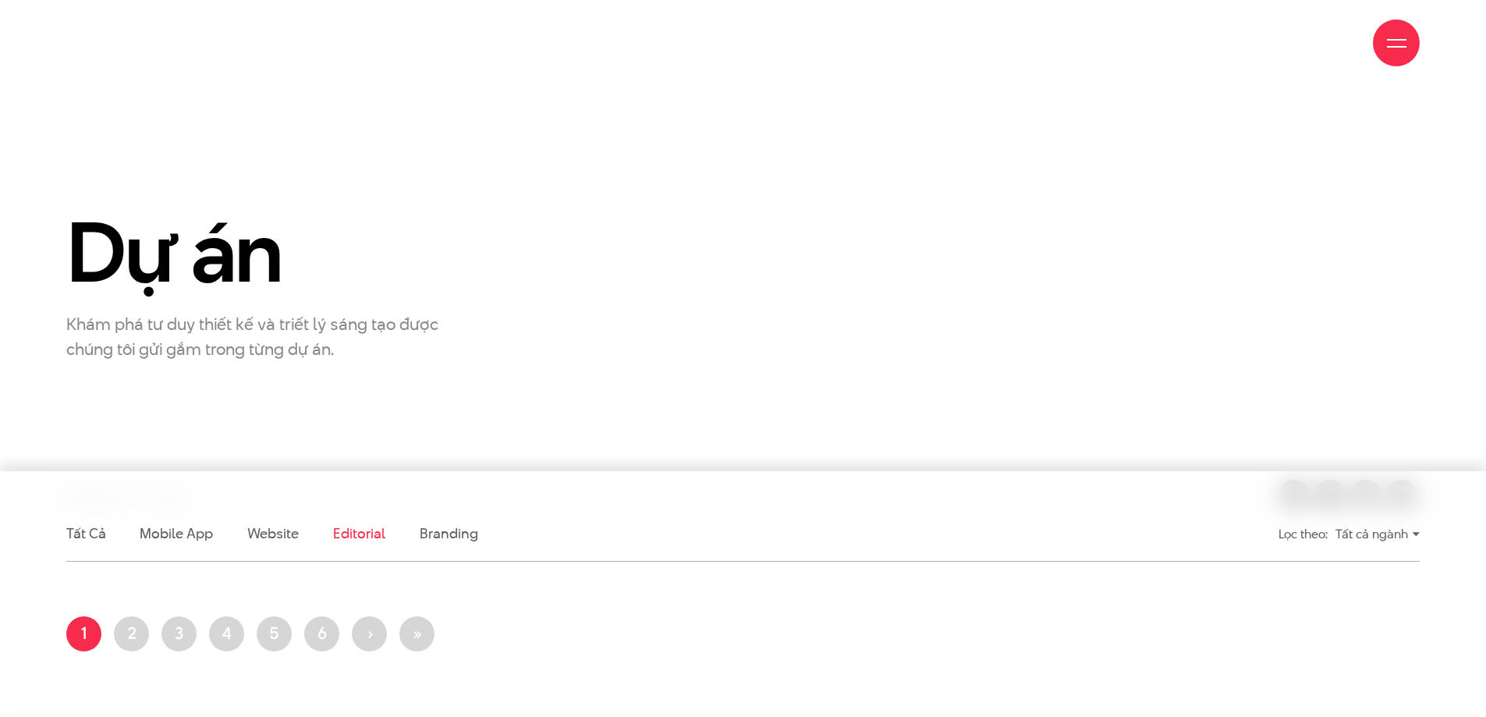
scroll to position [0, 0]
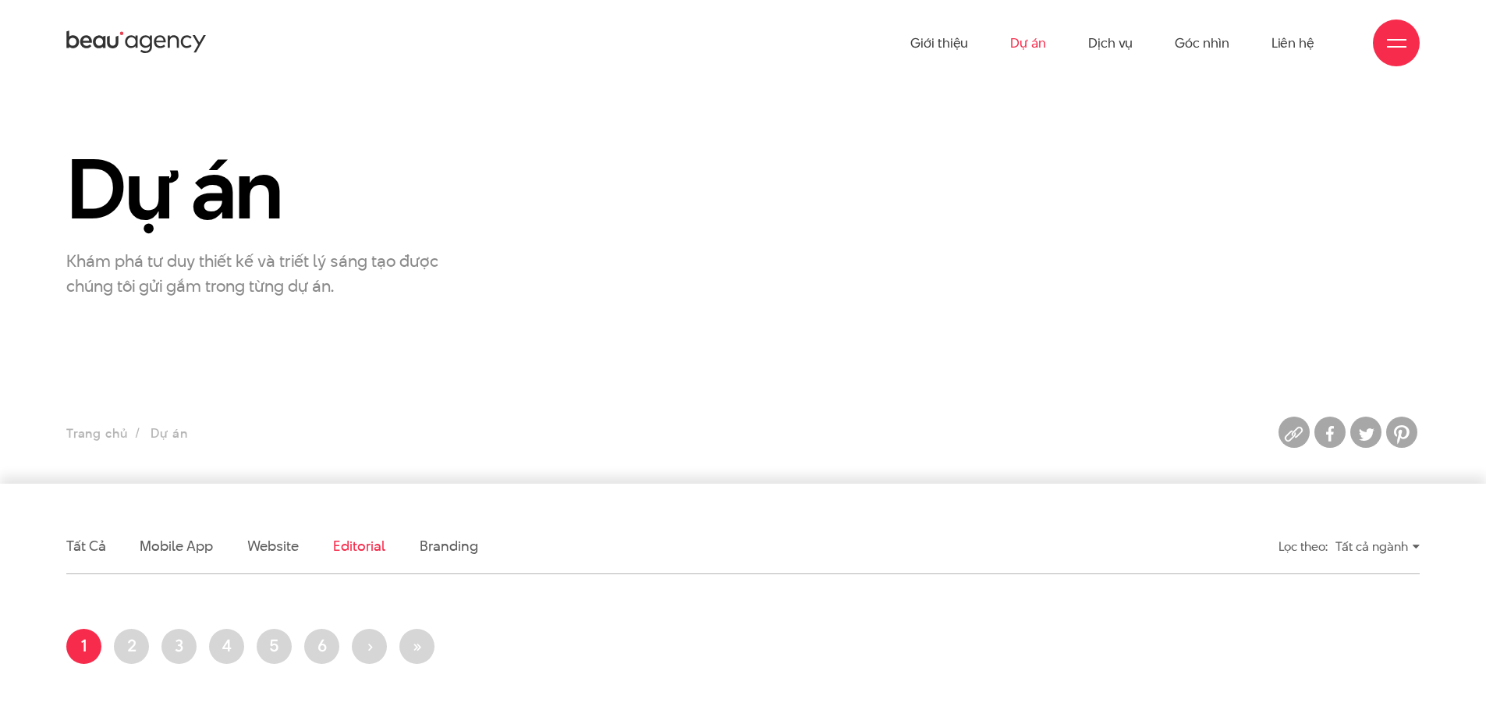
click at [1271, 264] on div "Dự án Khám phá tư duy thiết kế và triết lý sáng tạo được chúng tôi gửi gắm tron…" at bounding box center [743, 221] width 1392 height 154
click at [386, 303] on section "Dự án Khám phá tư duy thiết kế và triết lý sáng tạo được chúng tôi gửi gắm tron…" at bounding box center [743, 285] width 1486 height 398
click at [390, 301] on section "Dự án Khám phá tư duy thiết kế và triết lý sáng tạo được chúng tôi gửi gắm tron…" at bounding box center [743, 285] width 1486 height 398
